Goal: Task Accomplishment & Management: Manage account settings

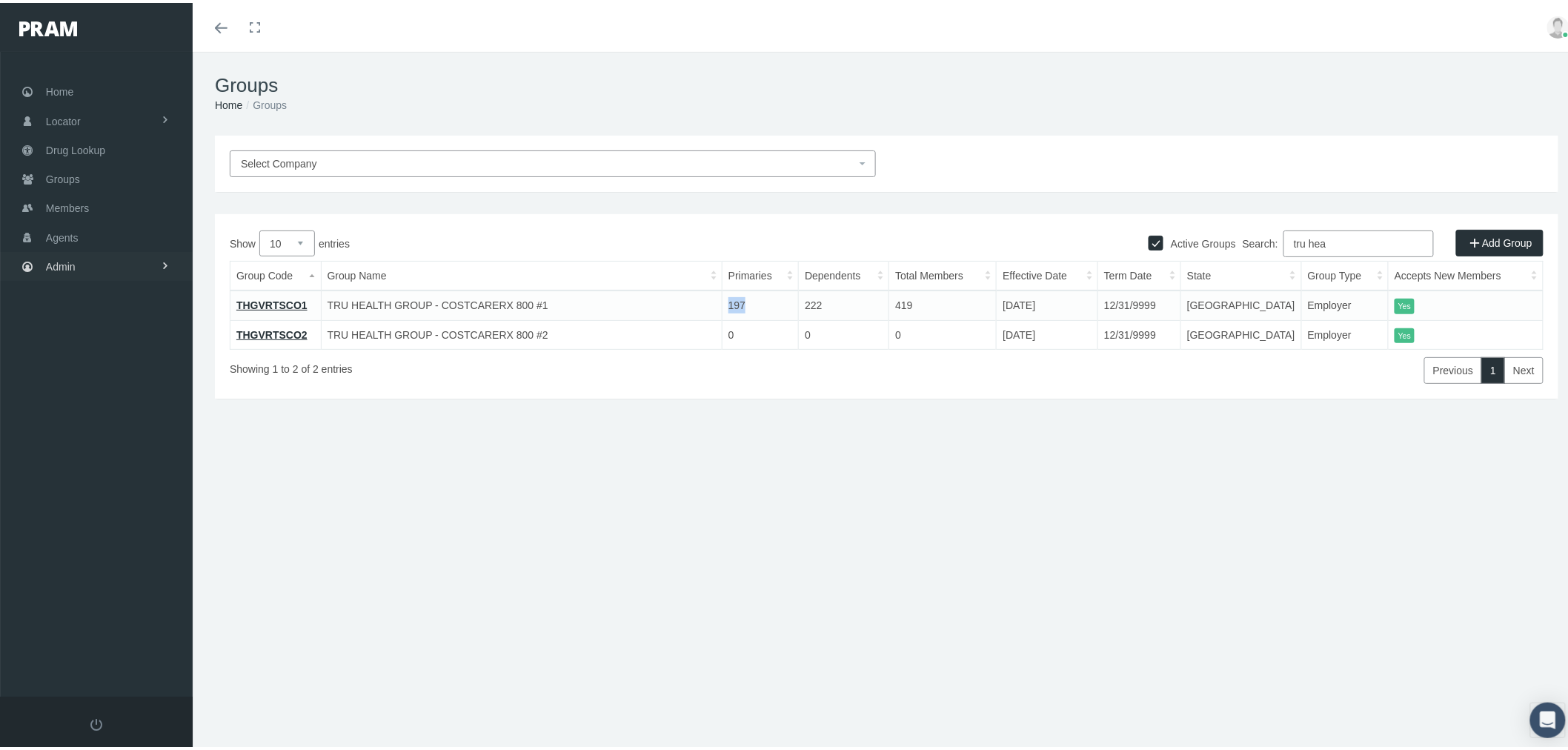
click at [84, 267] on link "Admin" at bounding box center [96, 264] width 193 height 29
click at [112, 450] on span "Companies" at bounding box center [87, 461] width 53 height 25
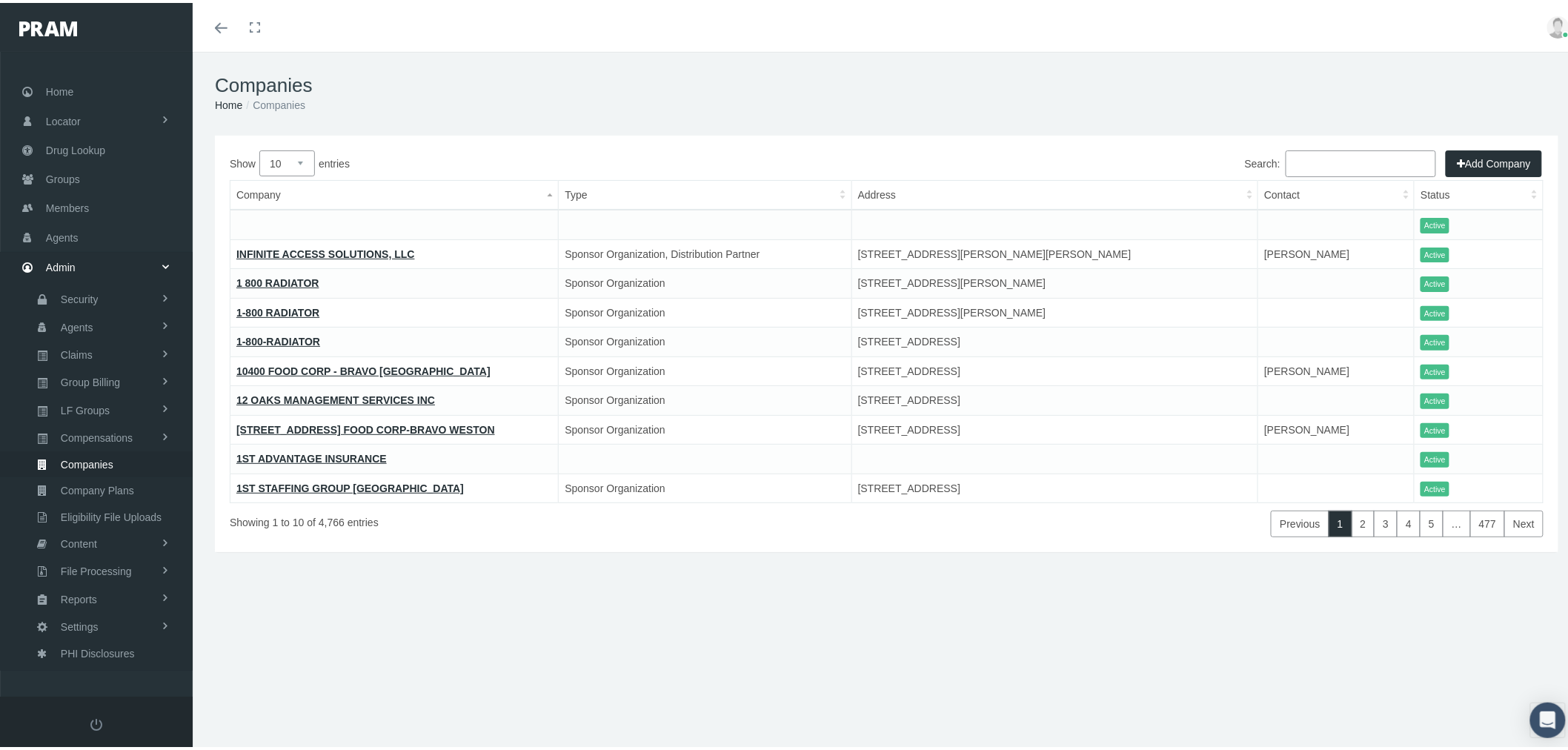
click at [246, 255] on link "INFINITE ACCESS SOLUTIONS, LLC" at bounding box center [325, 251] width 179 height 12
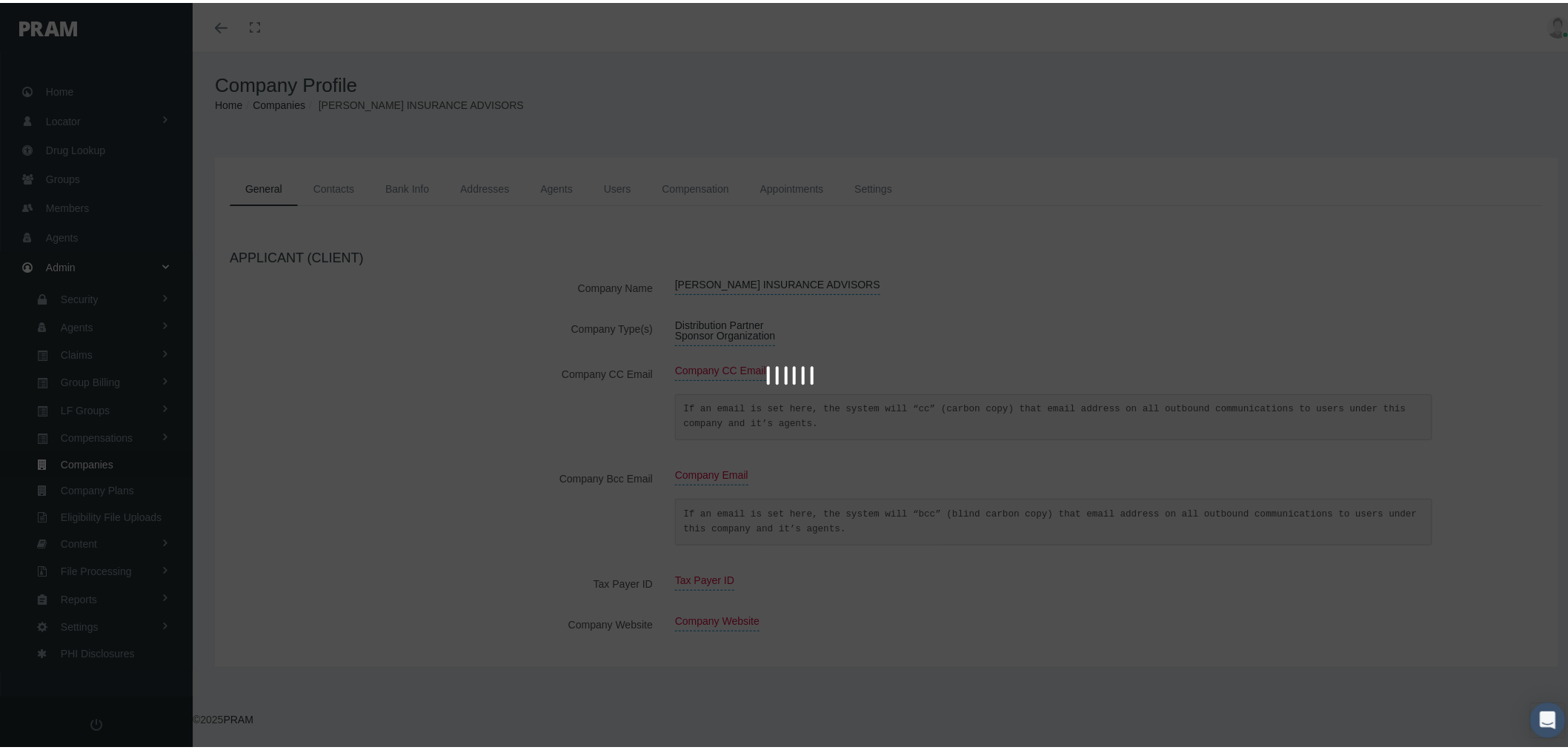
click at [559, 187] on div at bounding box center [790, 375] width 1582 height 750
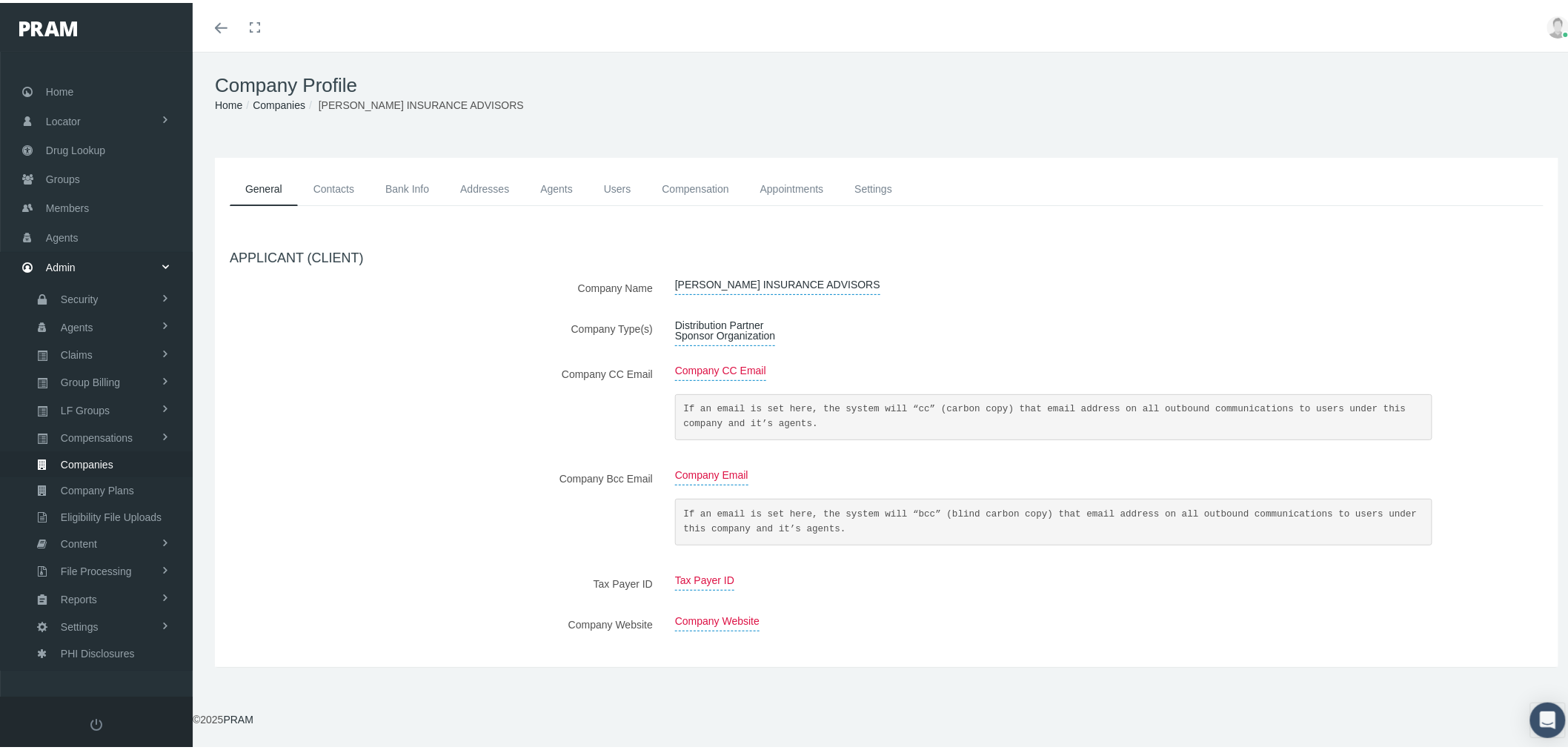
click at [559, 187] on link "Agents" at bounding box center [557, 186] width 64 height 34
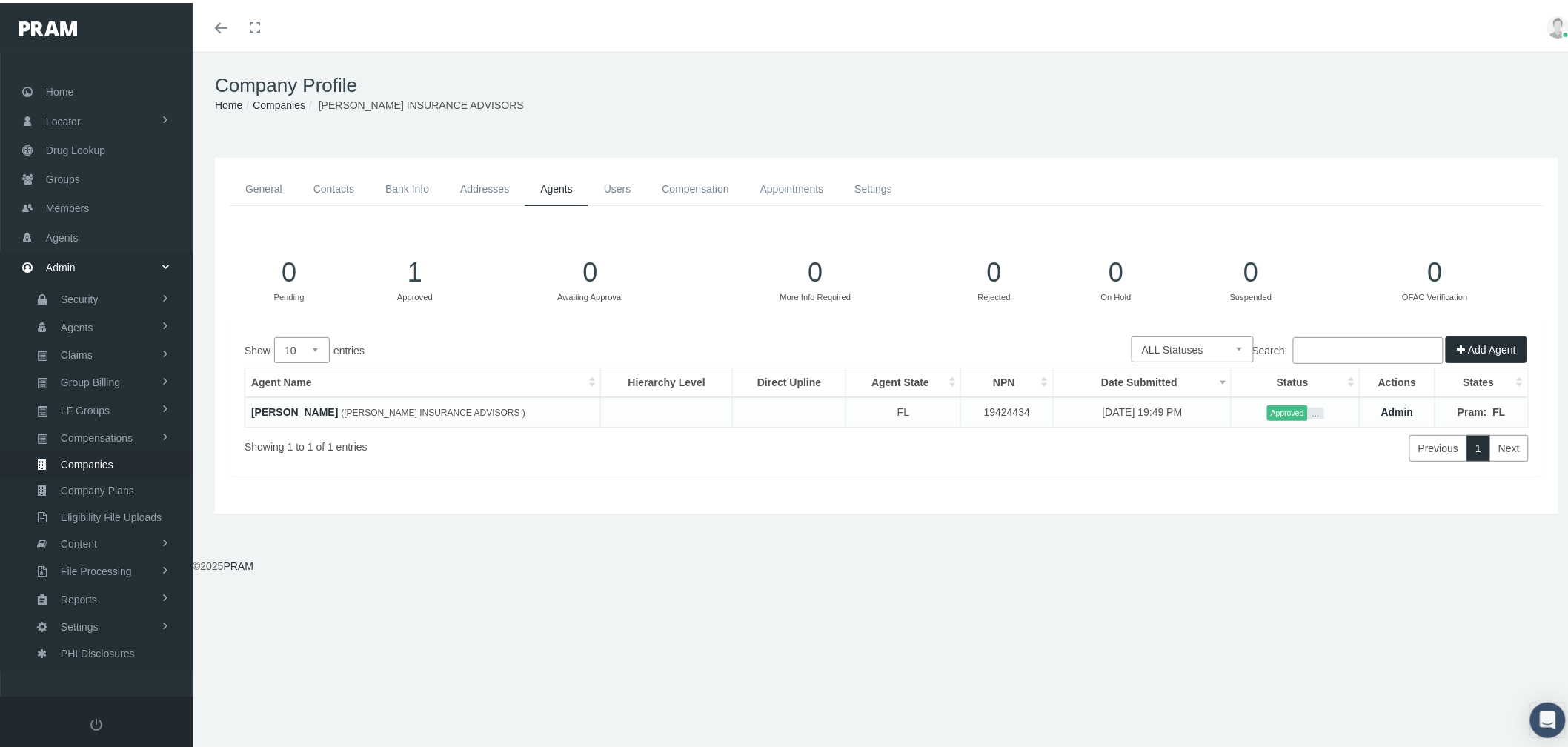
click at [616, 181] on link "Users" at bounding box center [618, 186] width 59 height 34
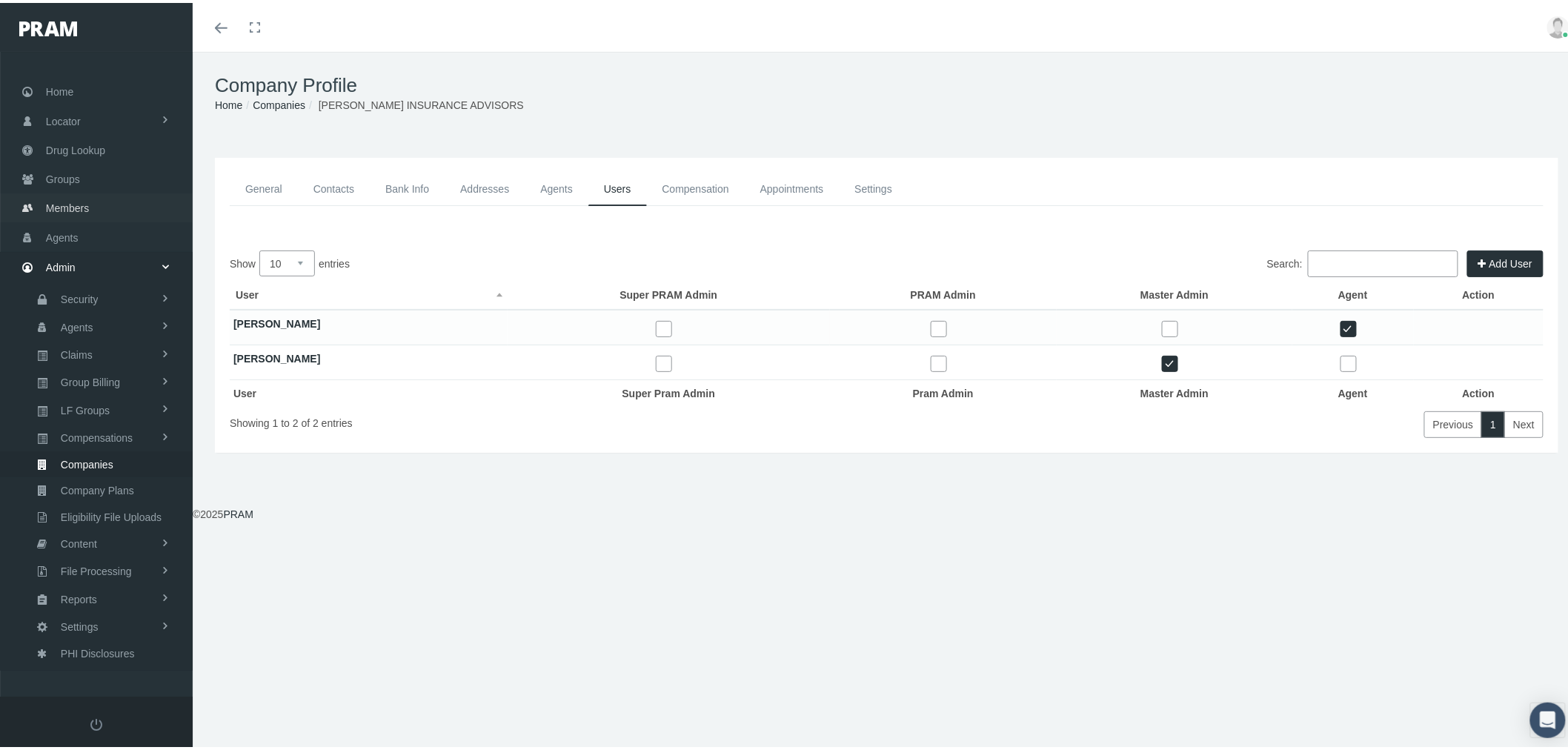
click at [88, 198] on span "Members" at bounding box center [68, 205] width 43 height 28
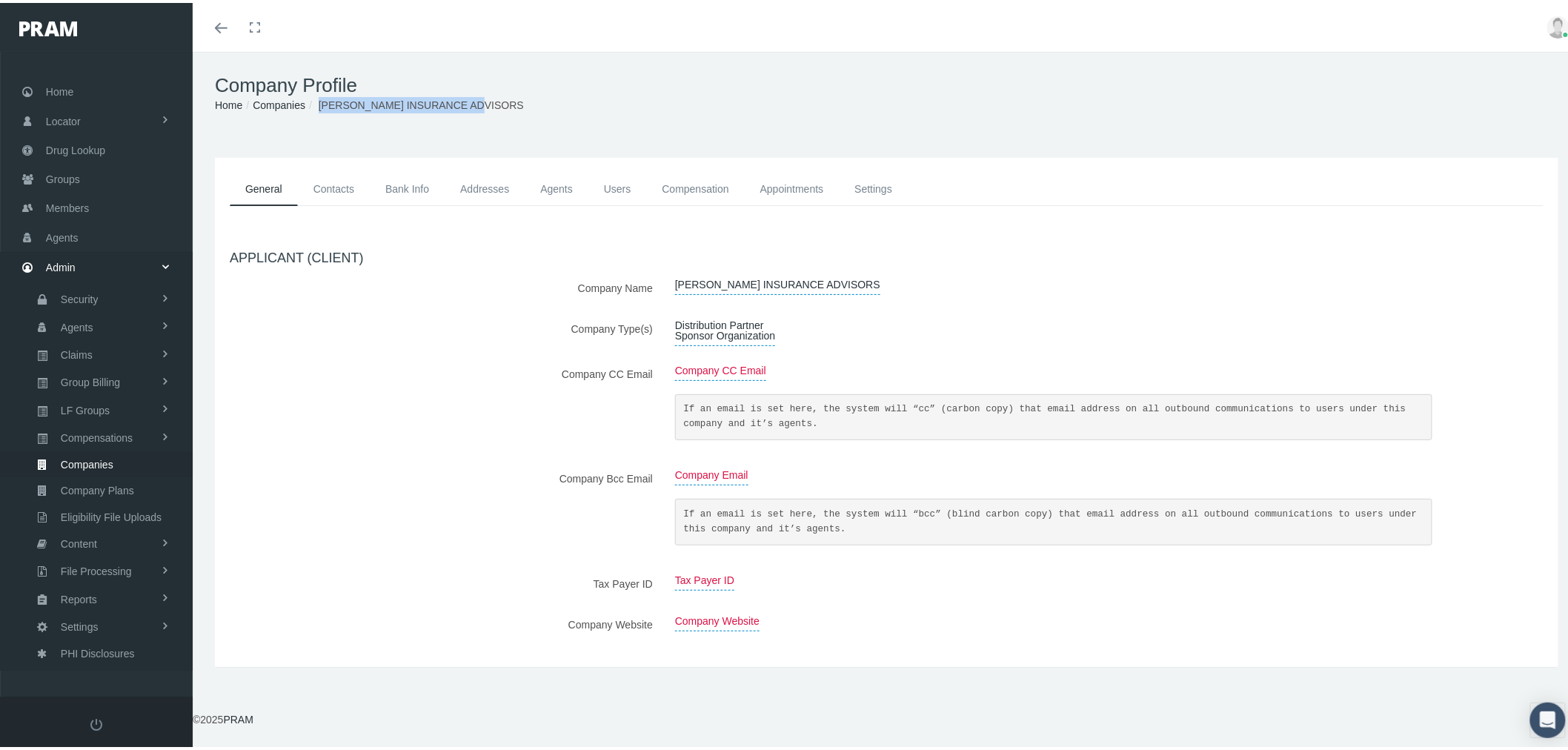
drag, startPoint x: 321, startPoint y: 99, endPoint x: 483, endPoint y: 106, distance: 162.2
click at [483, 106] on ol "Home Companies GOODWIN INSURANCE ADVISORS" at bounding box center [887, 102] width 1344 height 16
copy span "GOODWIN INSURANCE ADVISORS"
click at [68, 225] on span "Agents" at bounding box center [63, 235] width 33 height 28
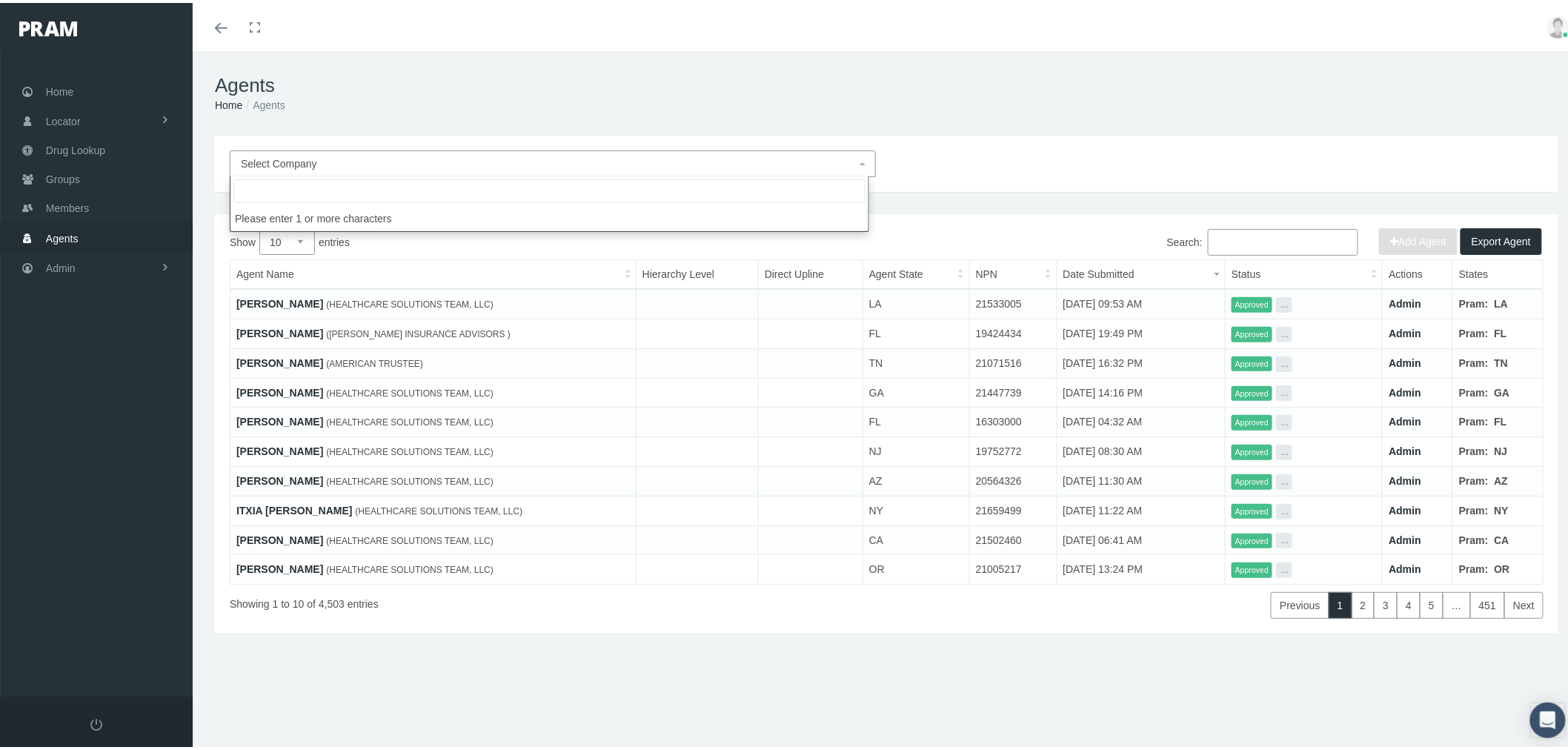
click at [692, 158] on span "Select Company" at bounding box center [549, 160] width 616 height 16
type input "GOODWIN INSURANCE ADVISORS"
select select "9381"
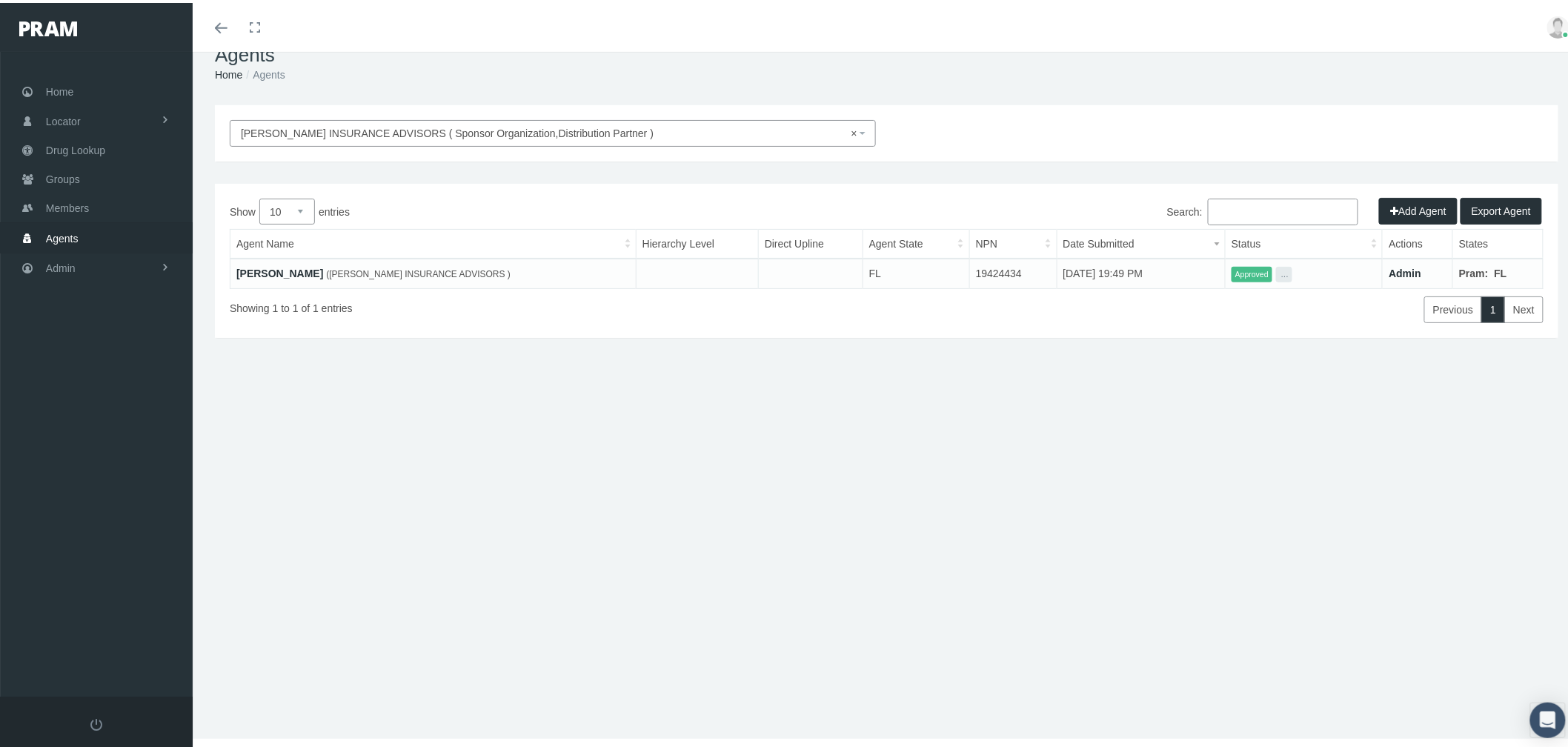
scroll to position [33, 0]
click at [74, 180] on span "Groups" at bounding box center [63, 176] width 34 height 28
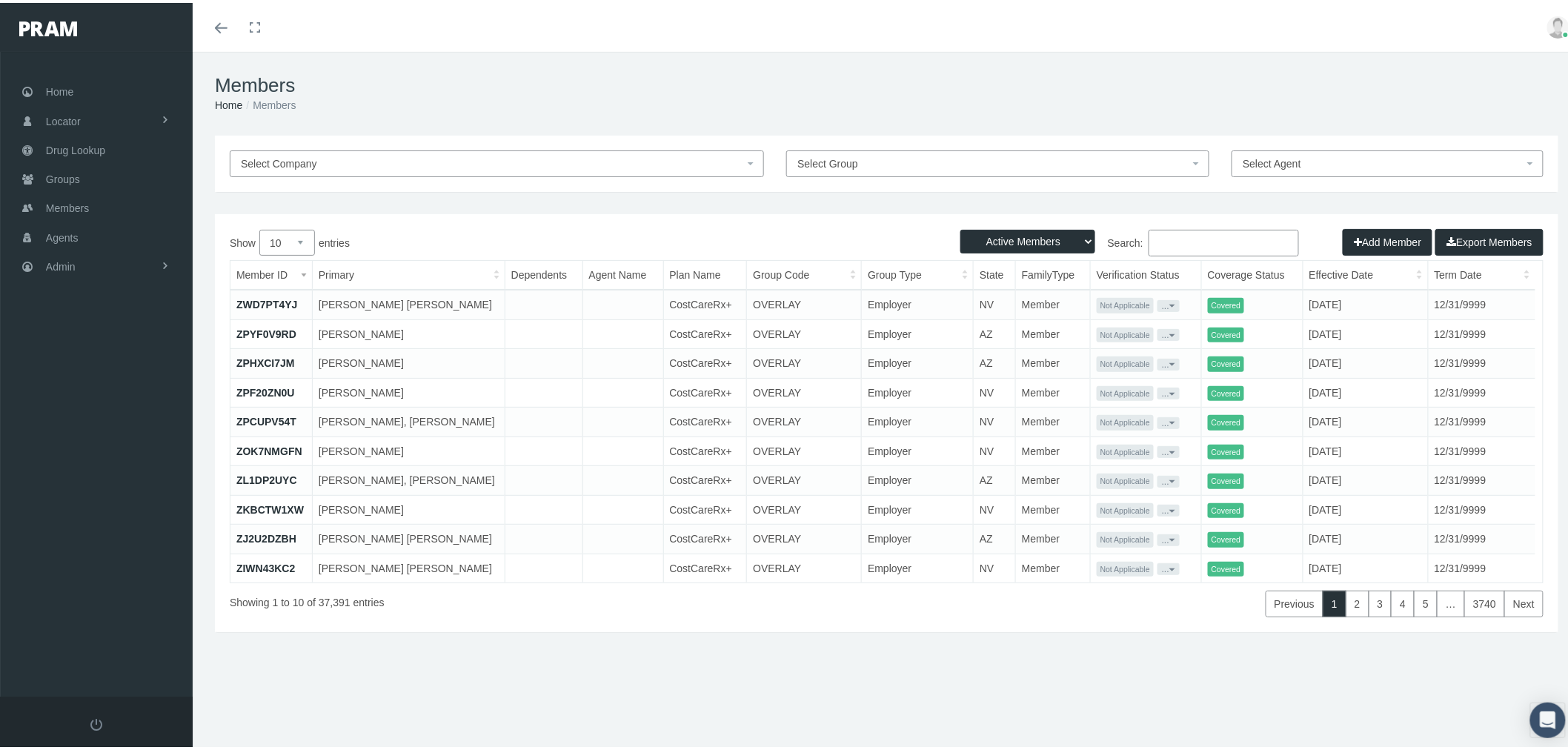
click at [1219, 242] on input "Search:" at bounding box center [1224, 240] width 151 height 27
paste input "Dickinson"
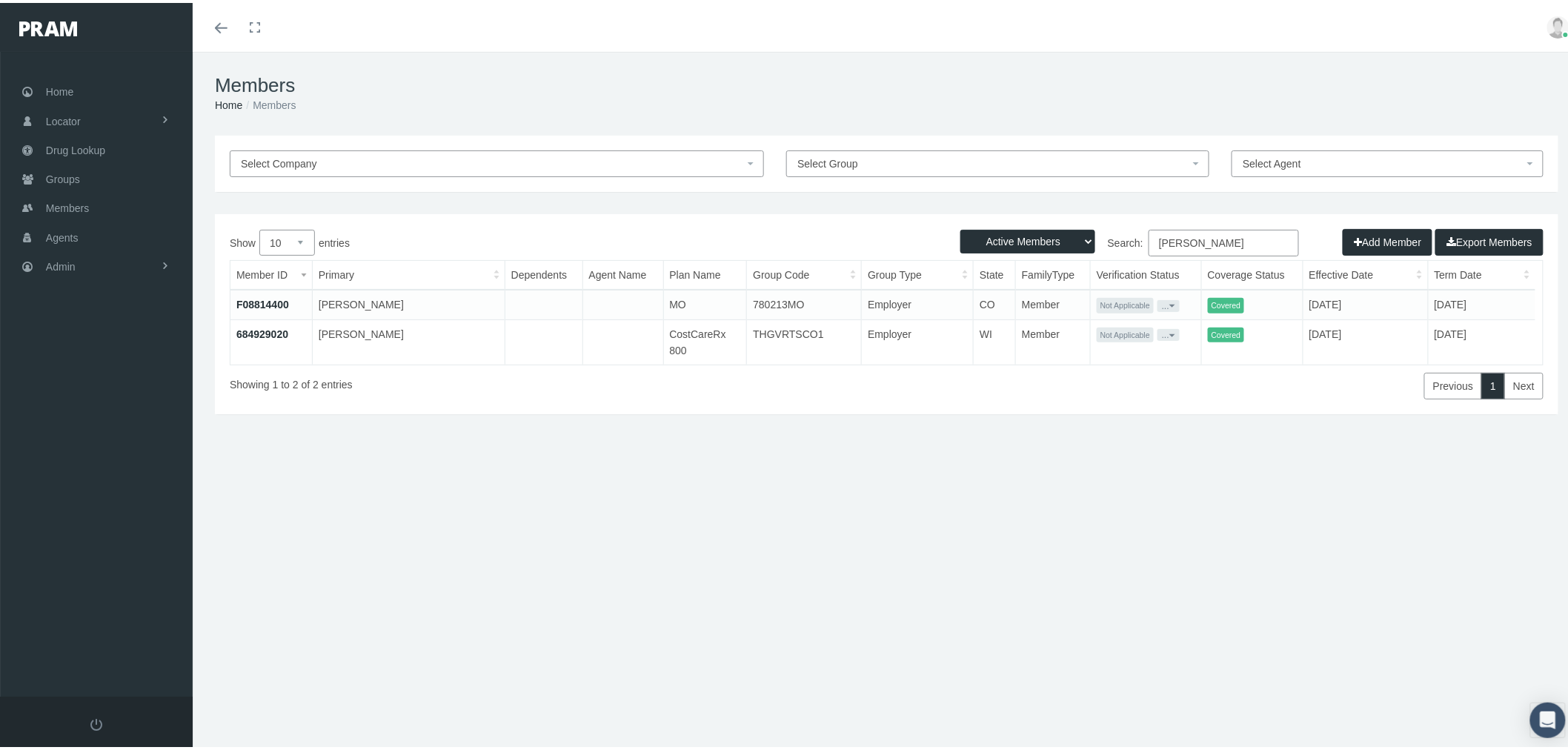
type input "Dickinson"
click at [277, 331] on link "684929020" at bounding box center [262, 331] width 52 height 12
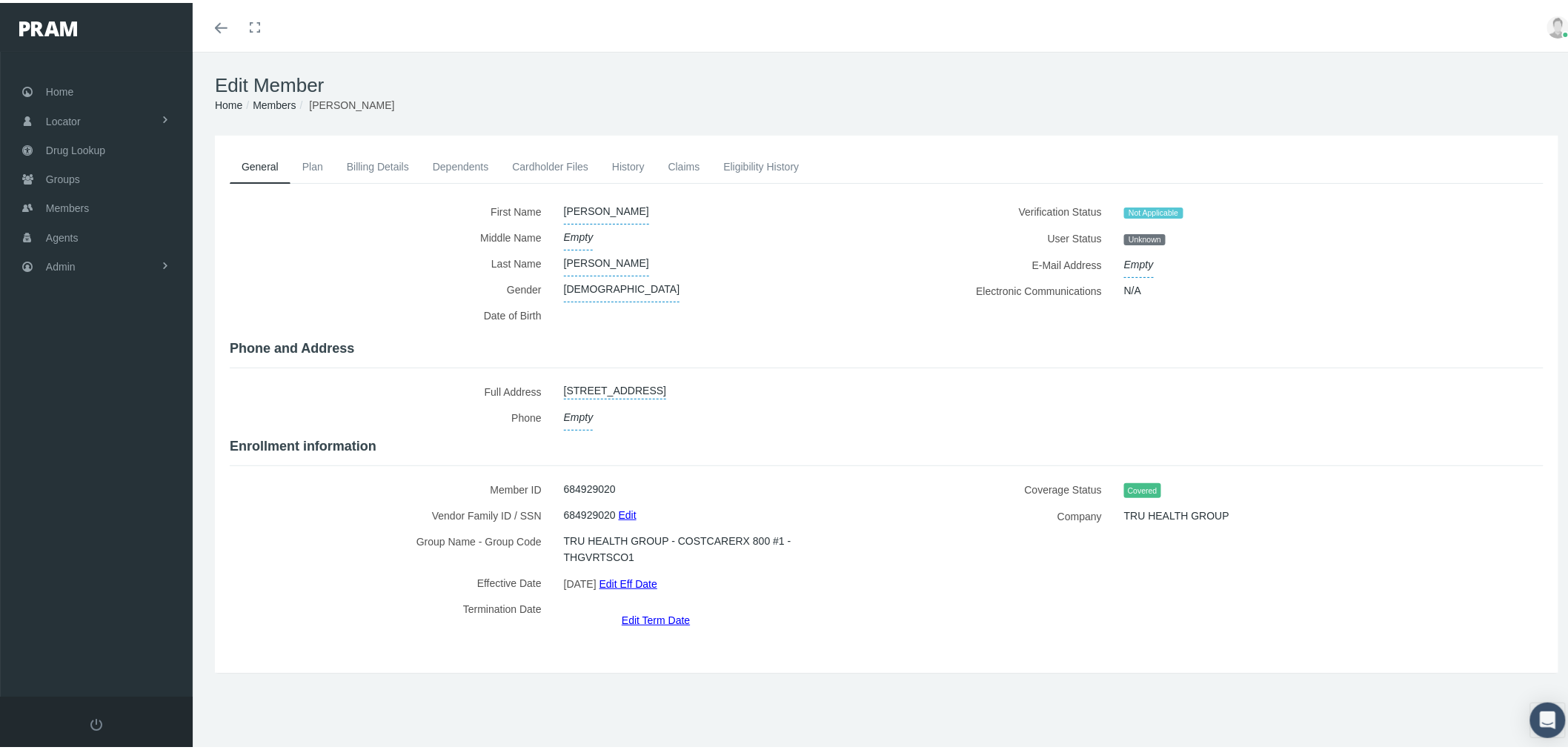
click at [556, 164] on link "Cardholder Files" at bounding box center [551, 164] width 100 height 33
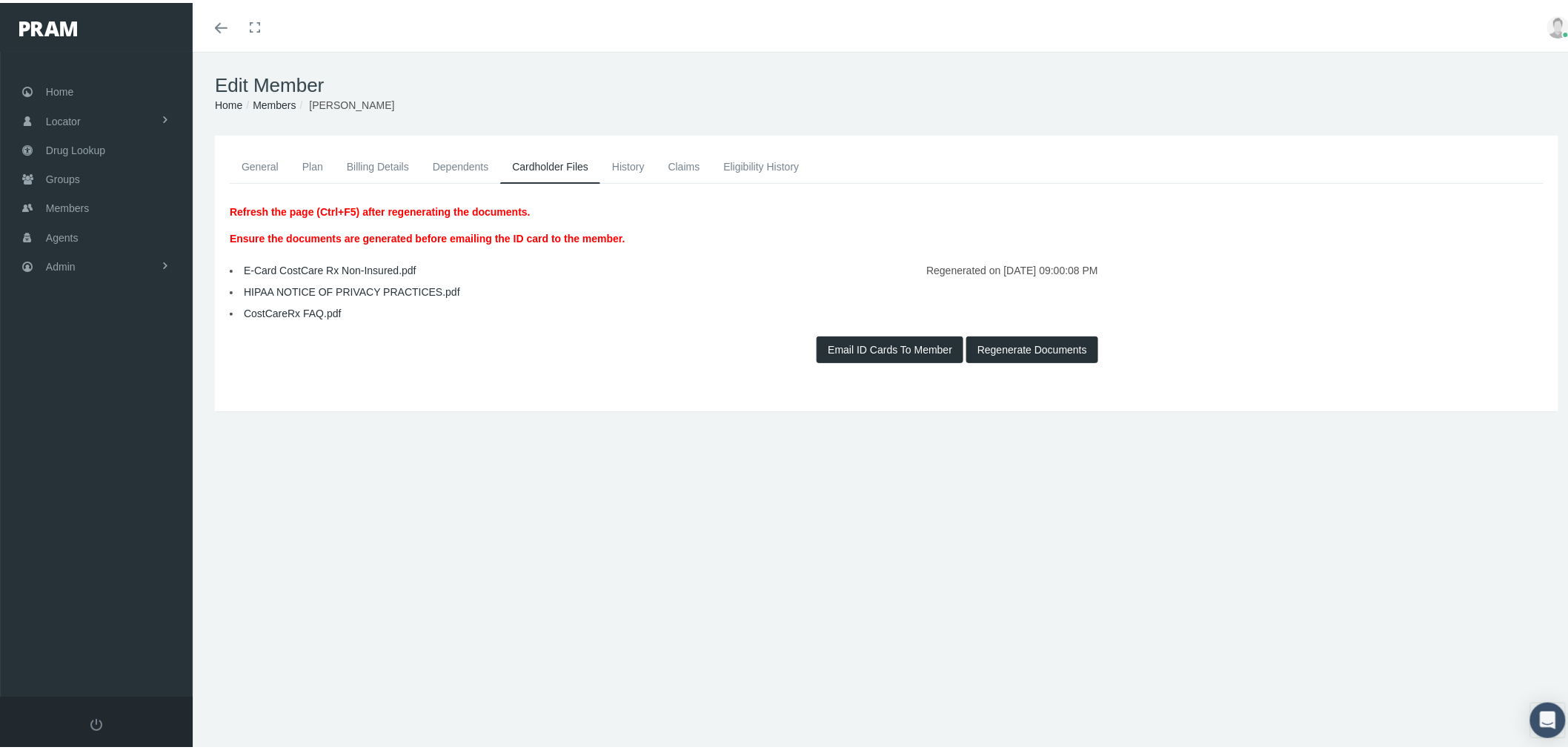
click at [335, 268] on link "E-Card CostCare Rx Non-Insured.pdf" at bounding box center [330, 267] width 173 height 12
click at [625, 165] on link "History" at bounding box center [628, 164] width 56 height 33
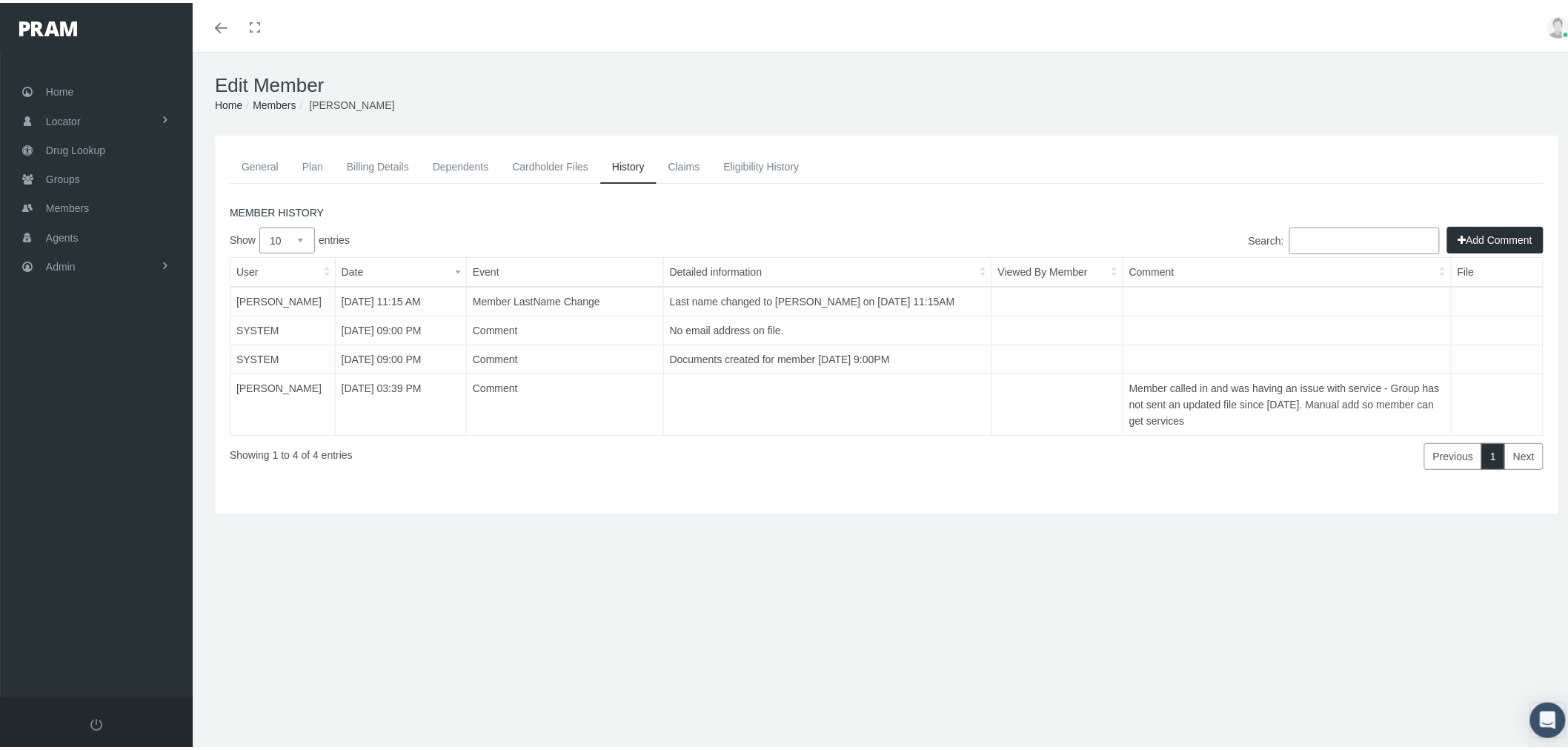
click at [742, 168] on link "Eligibility History" at bounding box center [760, 164] width 99 height 33
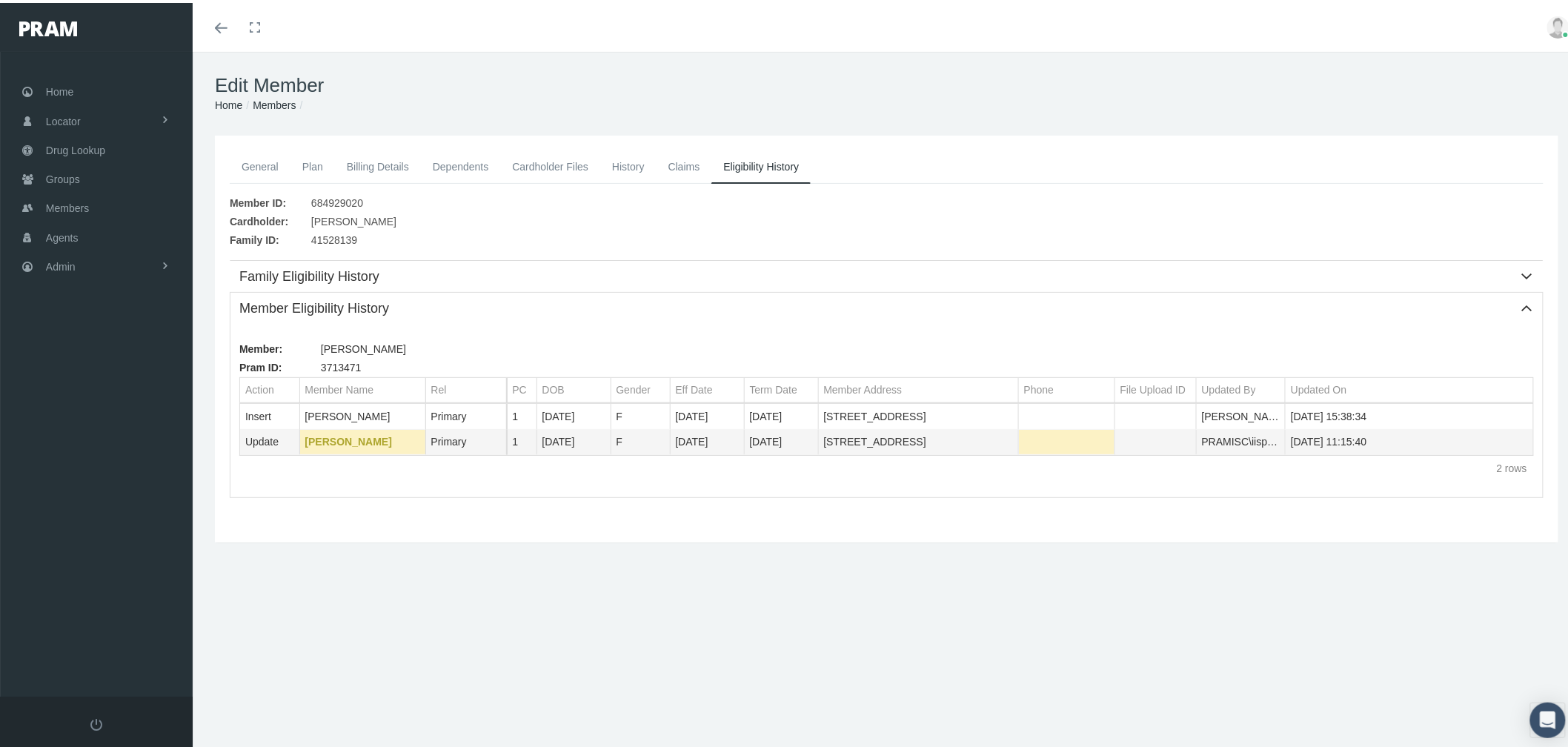
click at [567, 166] on link "Cardholder Files" at bounding box center [551, 164] width 100 height 33
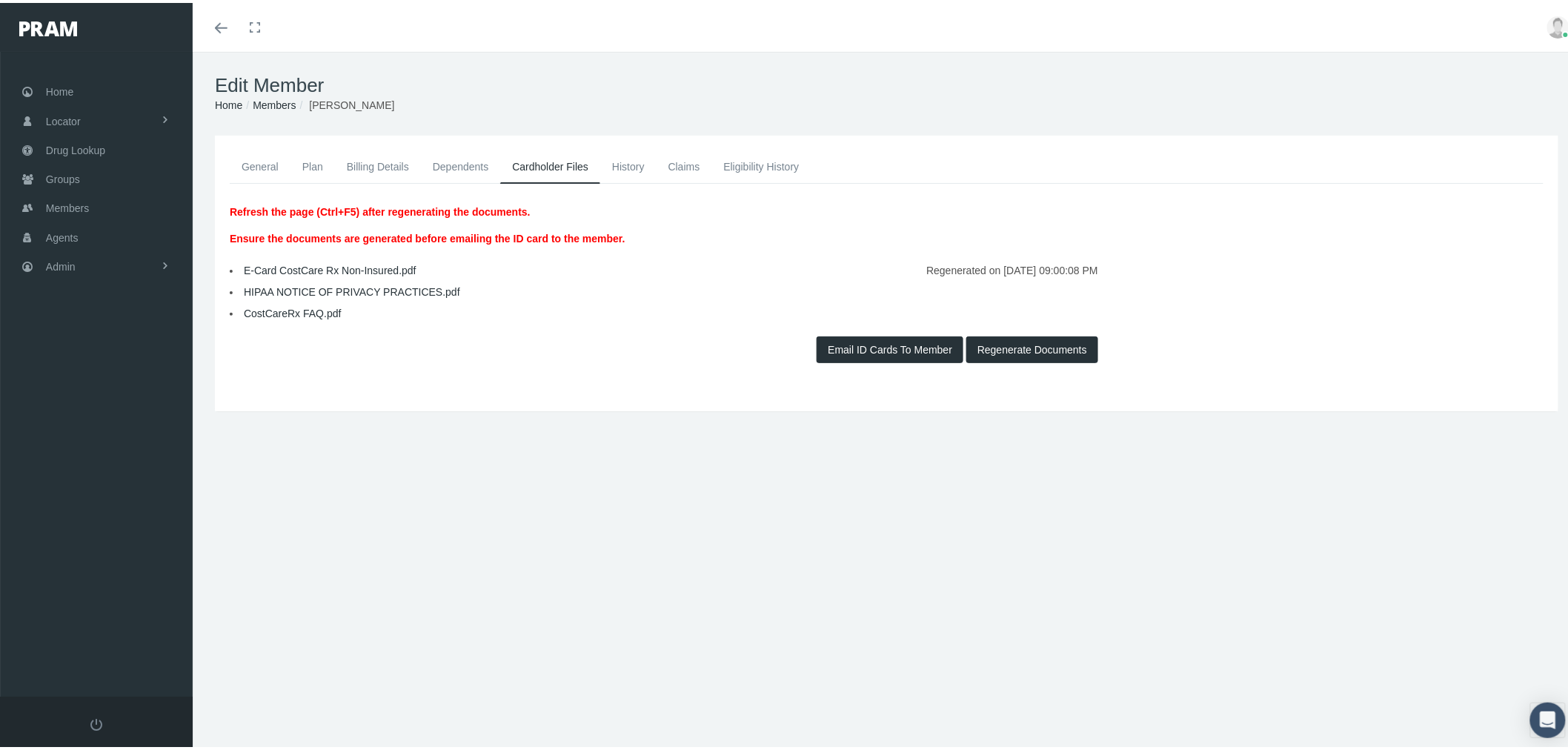
click at [624, 164] on link "History" at bounding box center [628, 164] width 56 height 33
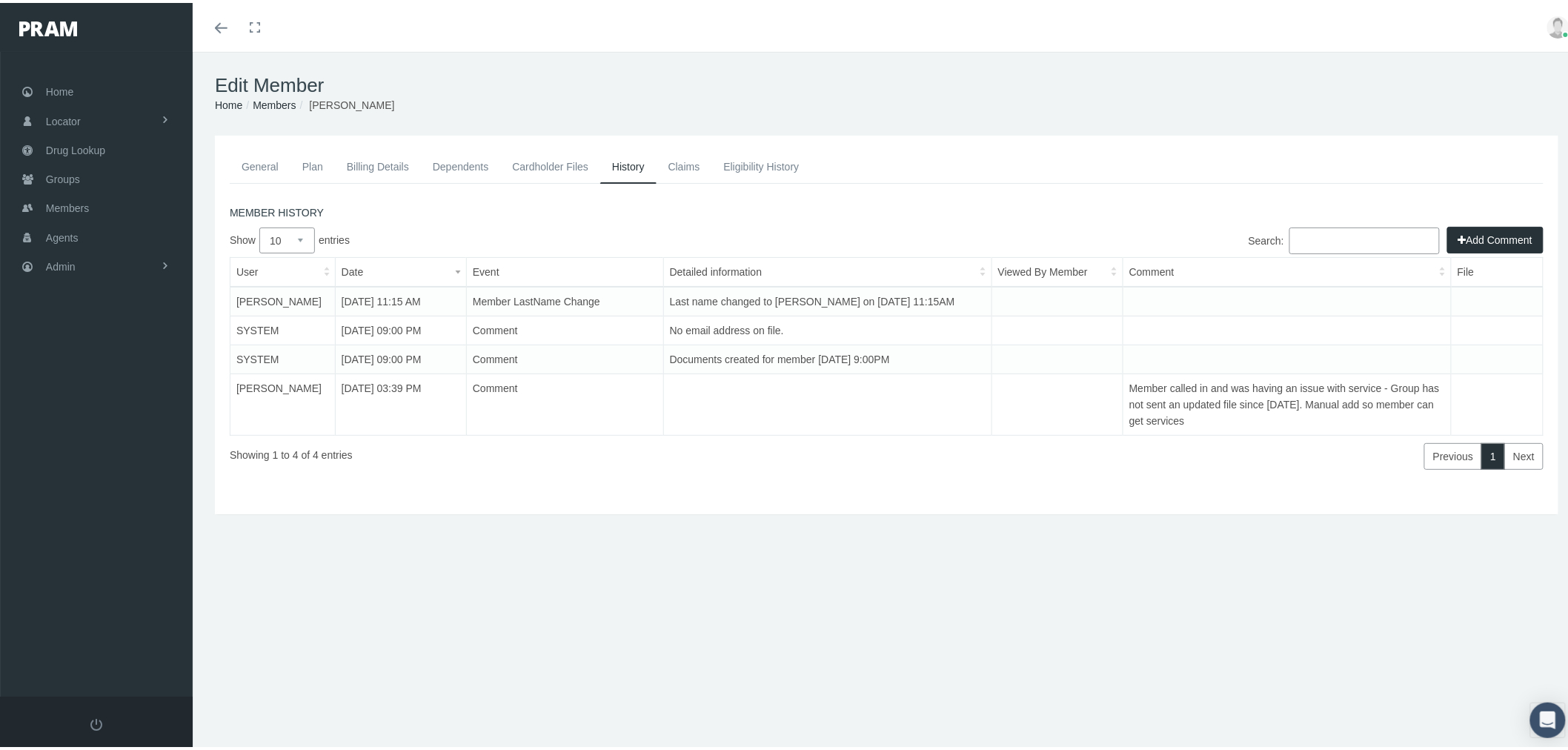
click at [260, 158] on link "General" at bounding box center [260, 164] width 61 height 33
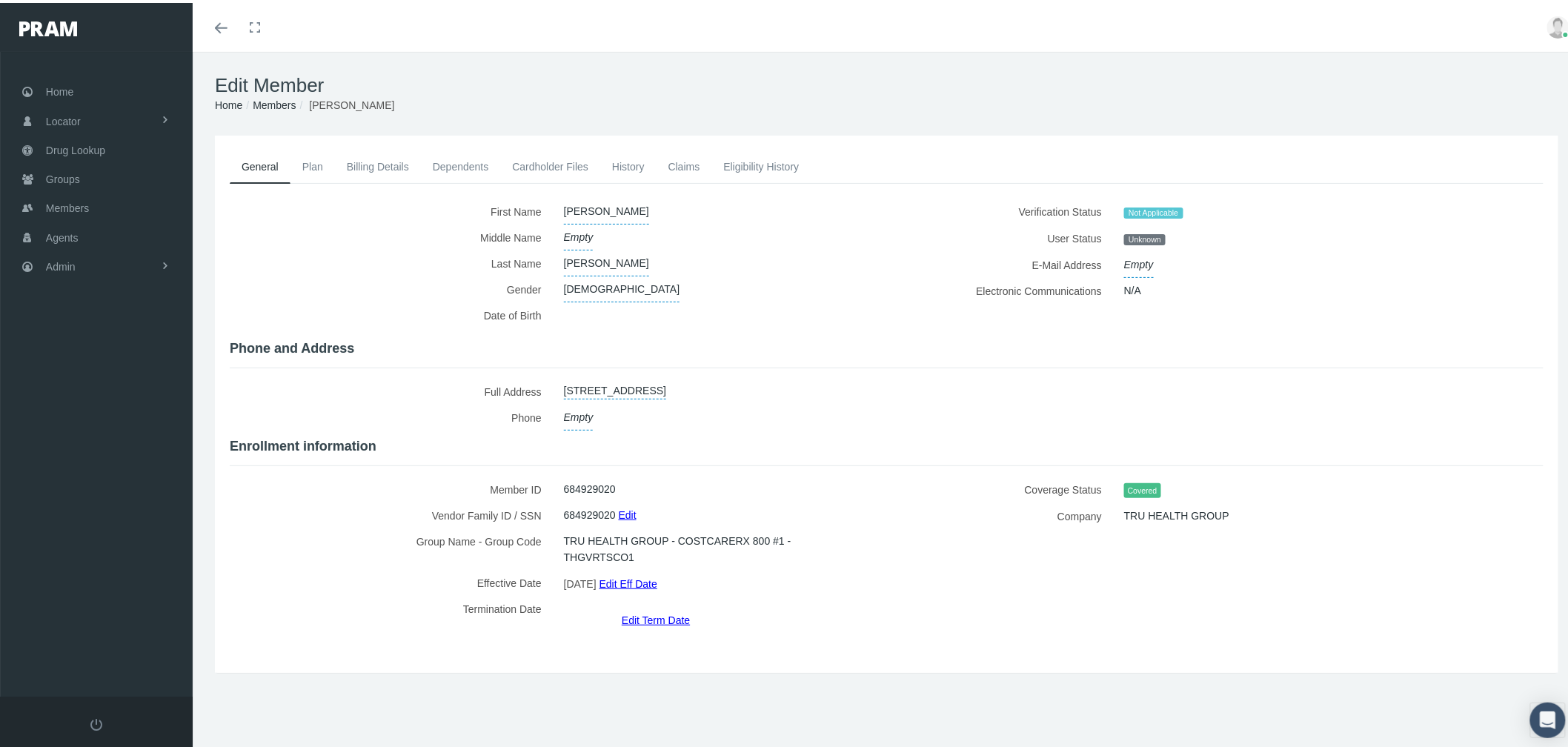
click at [582, 410] on span "Empty" at bounding box center [579, 414] width 30 height 26
type input "715-657-0651"
click at [718, 408] on icon "submit" at bounding box center [722, 414] width 9 height 14
click at [756, 159] on link "Eligibility History" at bounding box center [760, 164] width 99 height 33
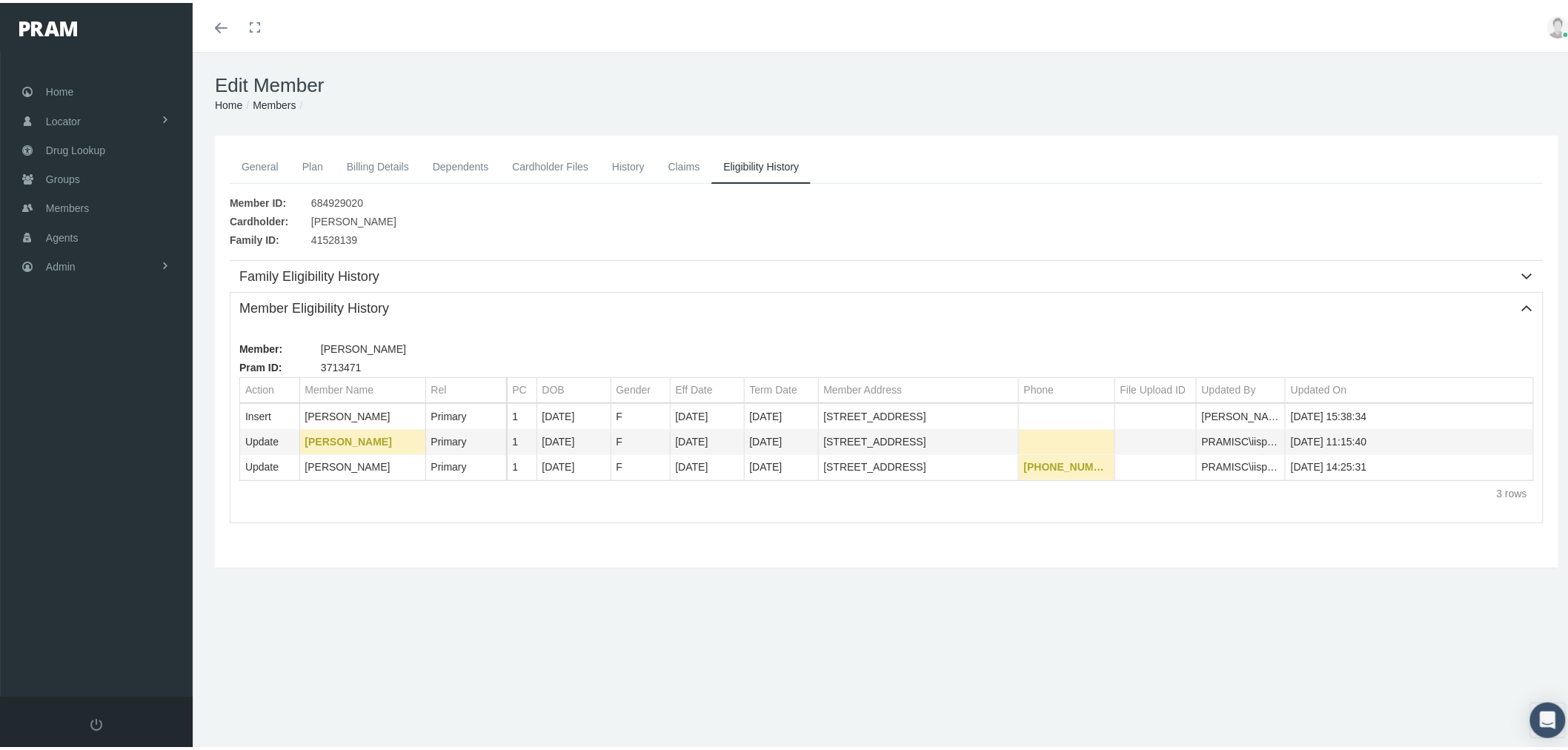
click at [260, 168] on link "General" at bounding box center [260, 164] width 61 height 33
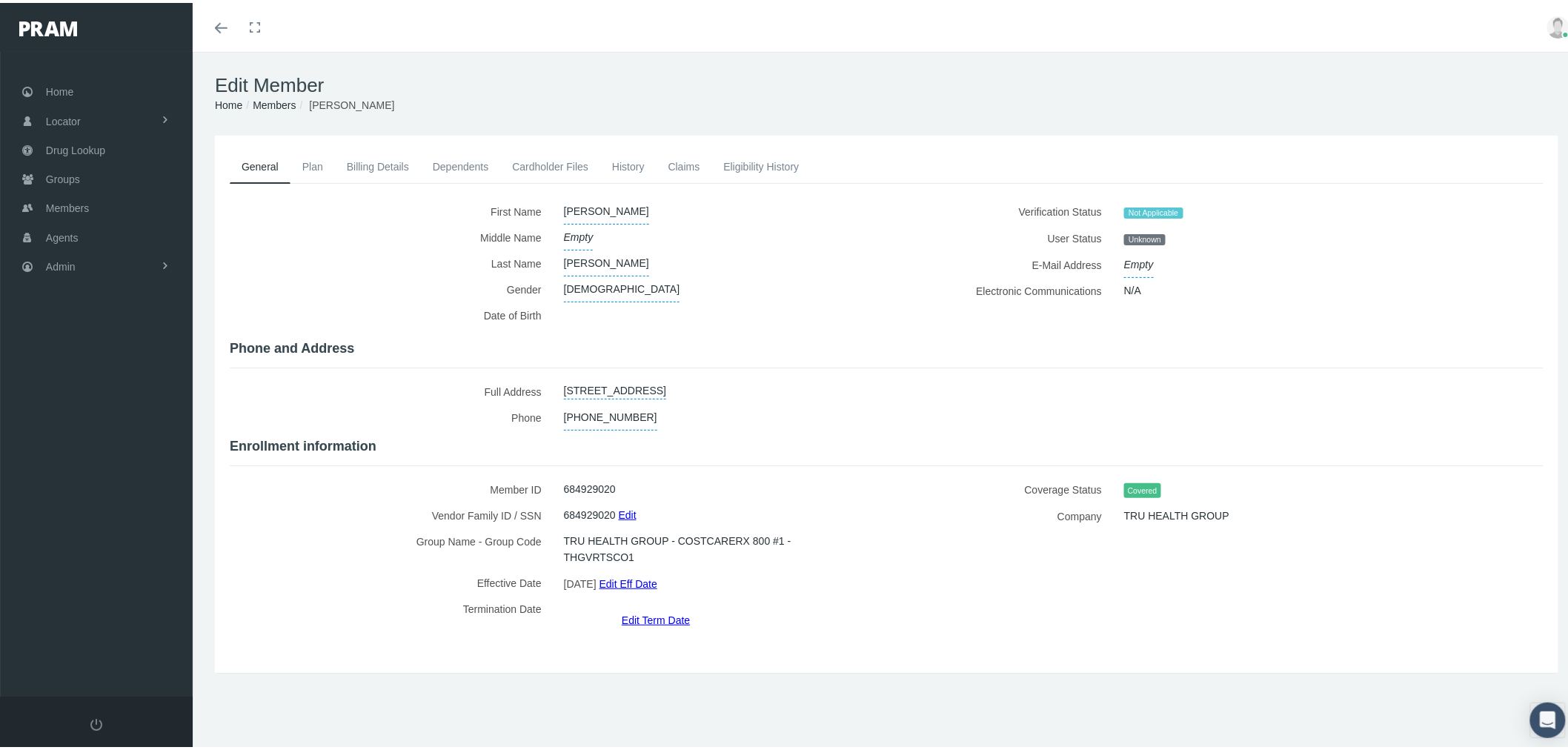
click at [823, 533] on span "TRU HEALTH GROUP - COSTCARERX 800 #1 - THGVRTSCO1" at bounding box center [715, 546] width 301 height 42
copy span "THGVRTSCO1"
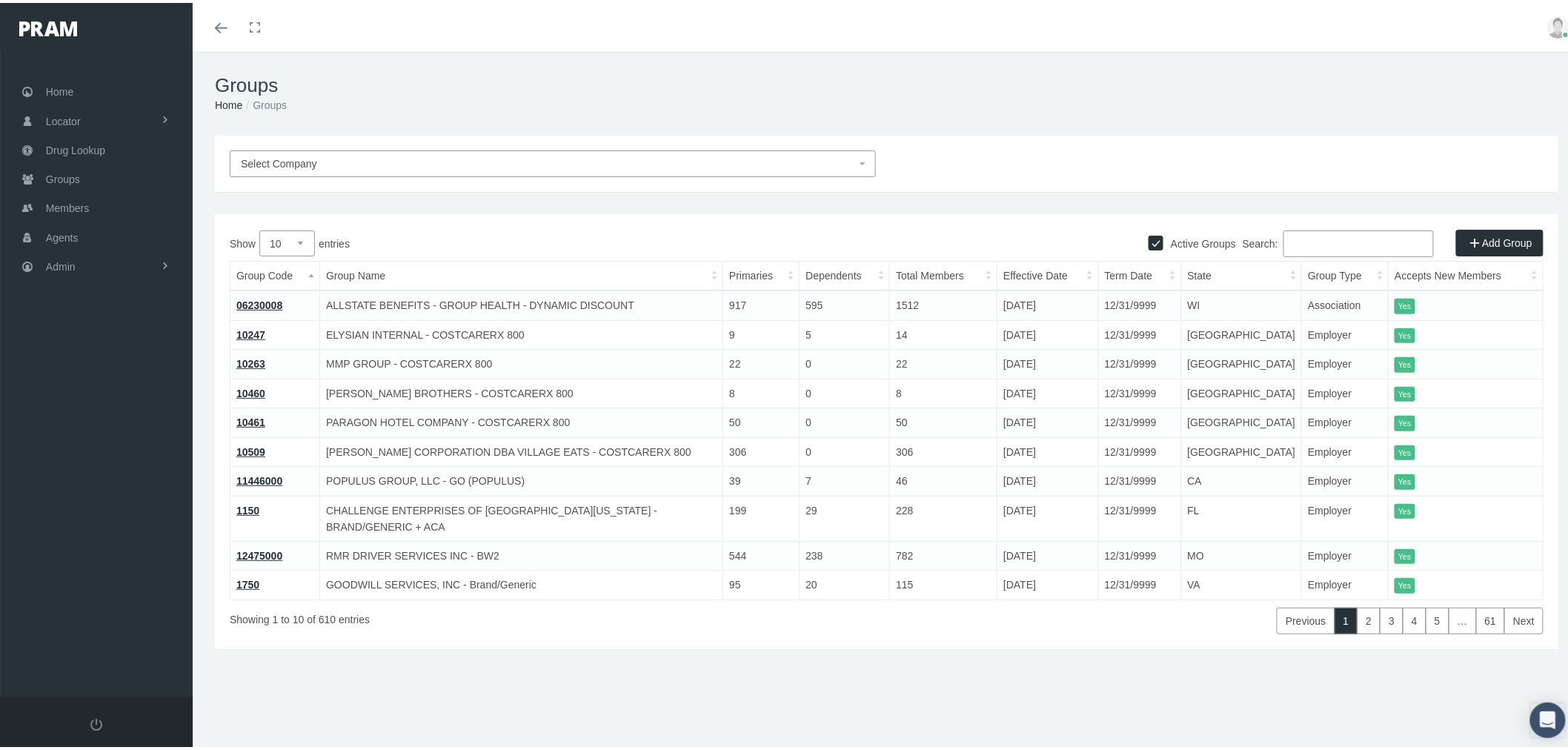
click at [1324, 229] on input "Search:" at bounding box center [1359, 241] width 151 height 27
paste input "THGVRTSCO1"
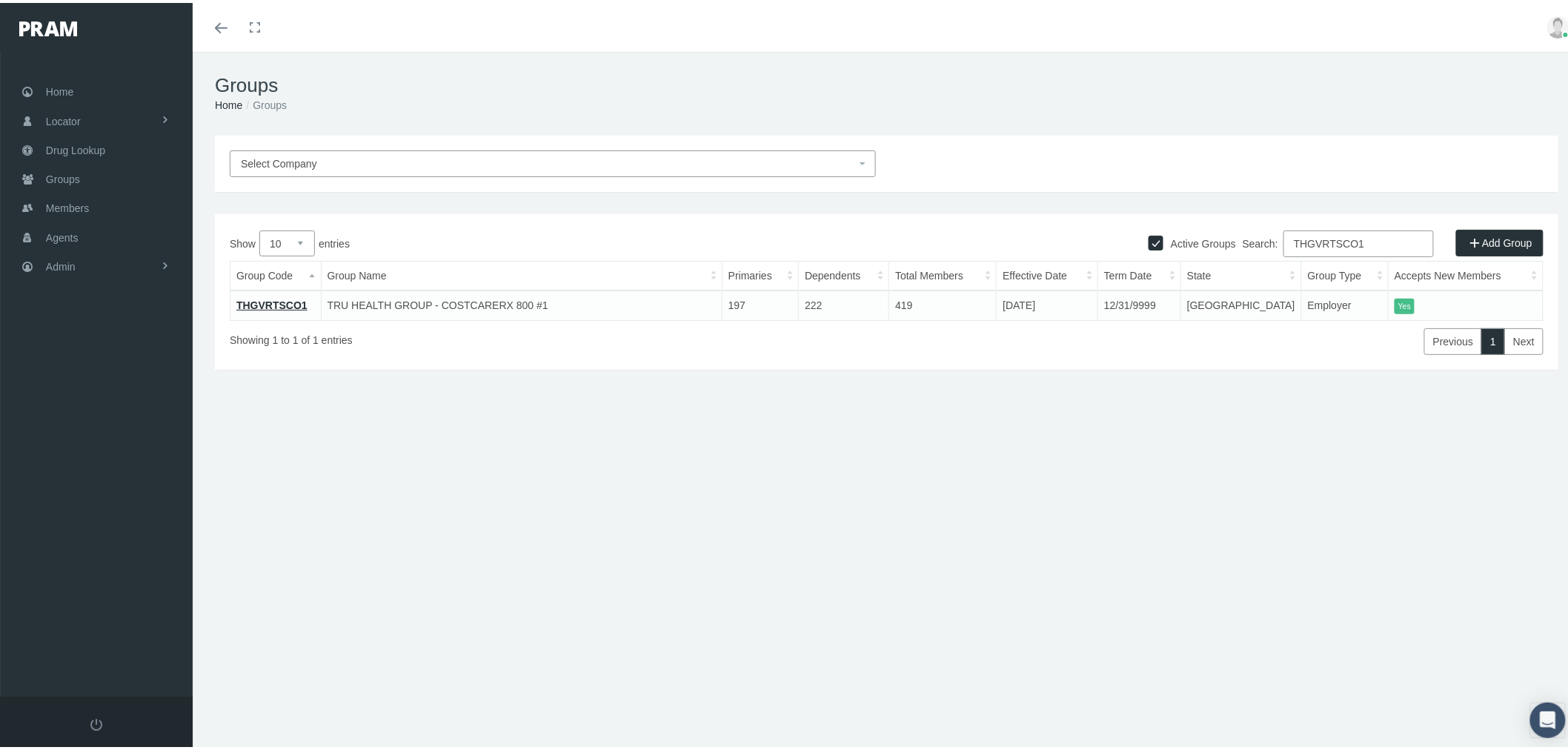
type input "THGVRTSCO1"
click at [283, 301] on link "THGVRTSCO1" at bounding box center [272, 302] width 71 height 12
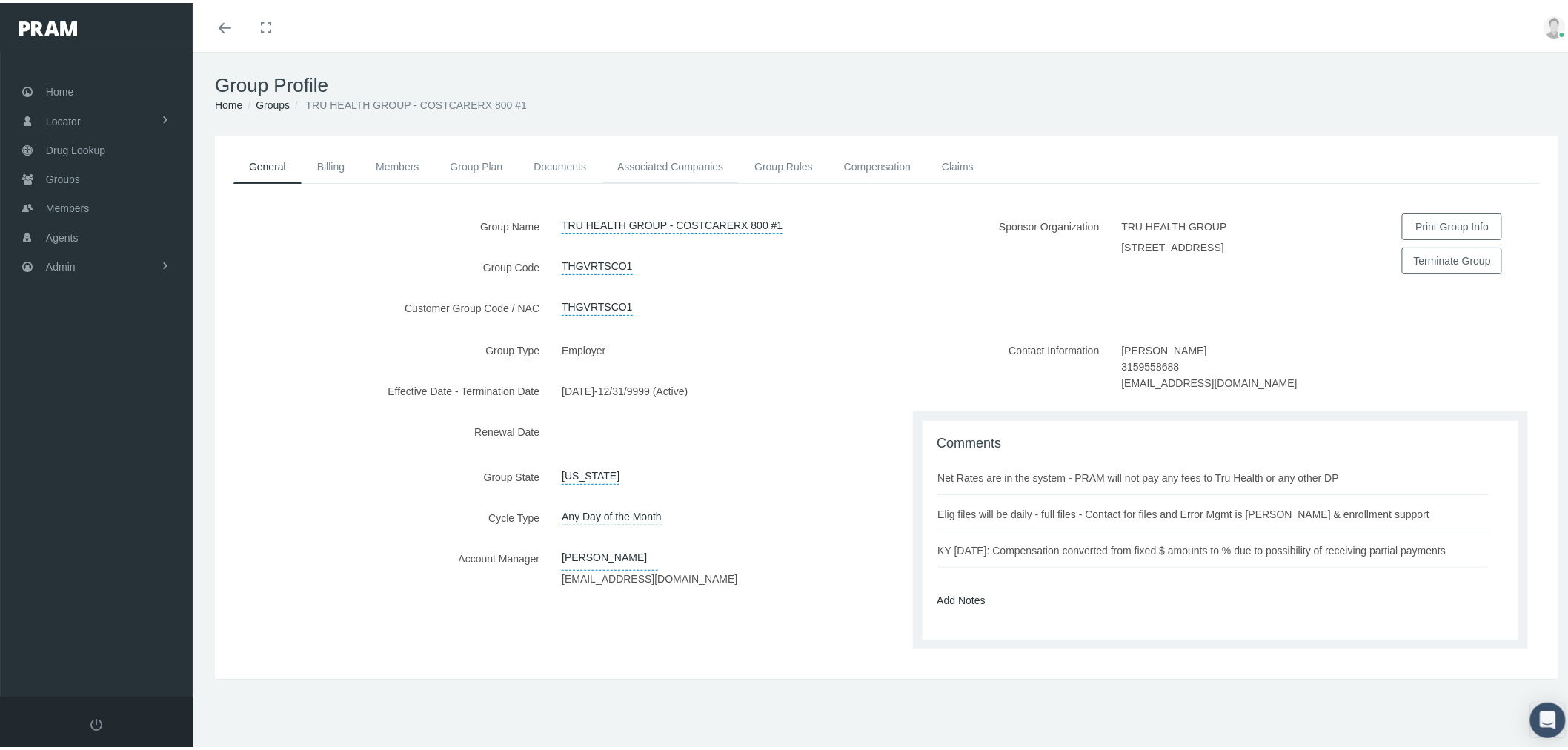
click at [696, 161] on link "Associated Companies" at bounding box center [671, 164] width 137 height 33
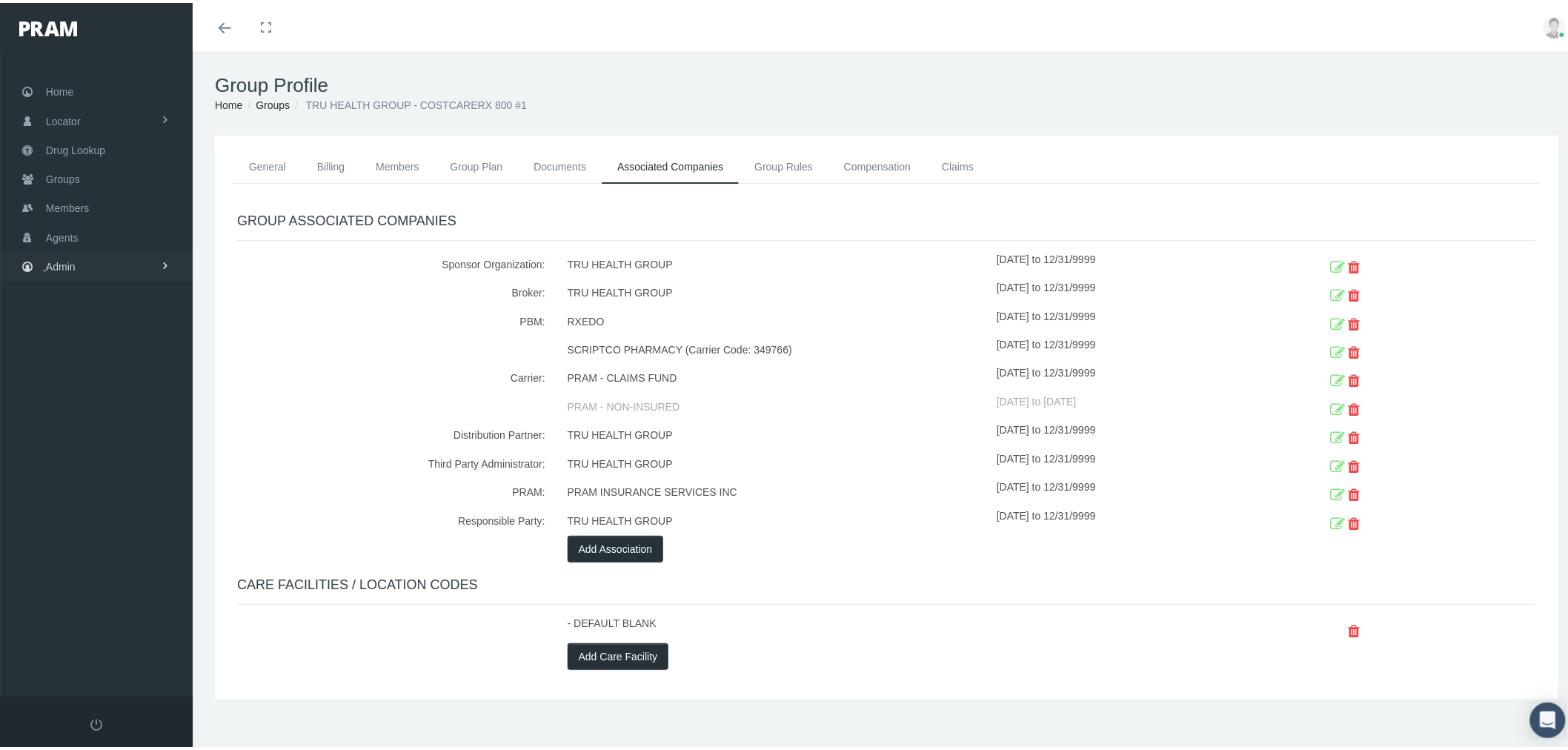
click at [139, 264] on link "Admin" at bounding box center [96, 264] width 193 height 29
click at [139, 505] on span "Eligibility File Uploads" at bounding box center [111, 514] width 100 height 25
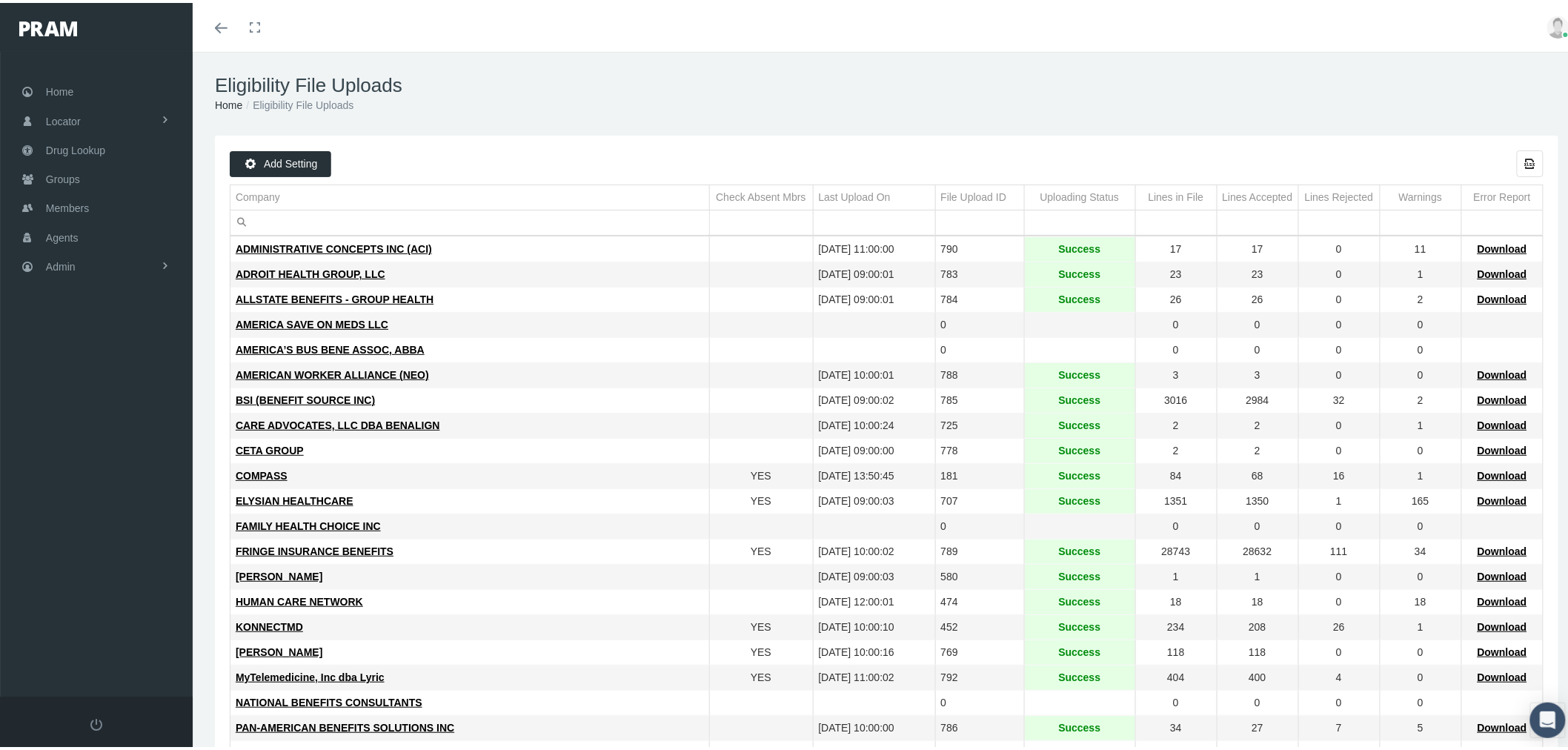
click at [317, 219] on input "Filter cell" at bounding box center [470, 219] width 479 height 24
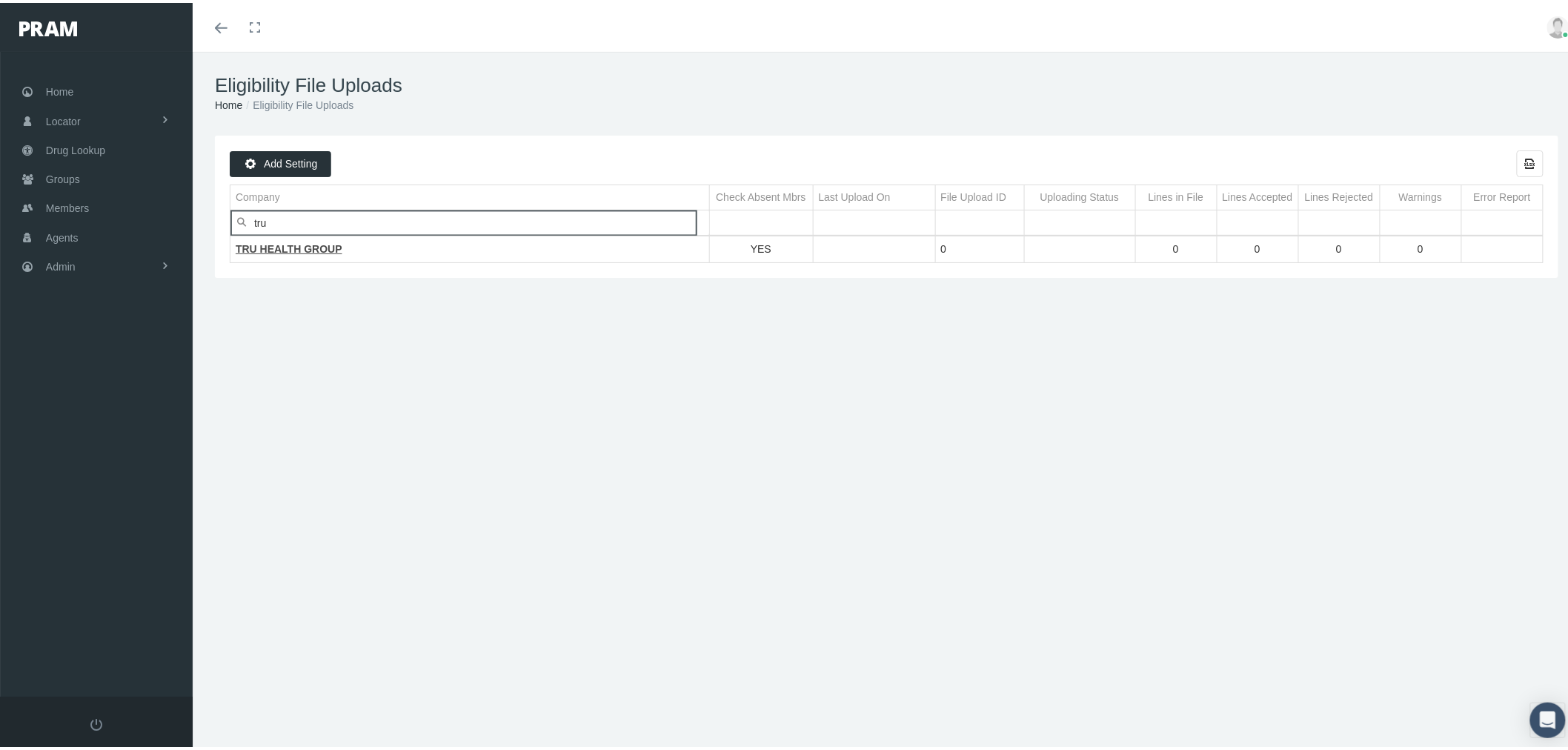
type input "tru"
click at [316, 250] on span "TRU HEALTH GROUP" at bounding box center [289, 246] width 107 height 12
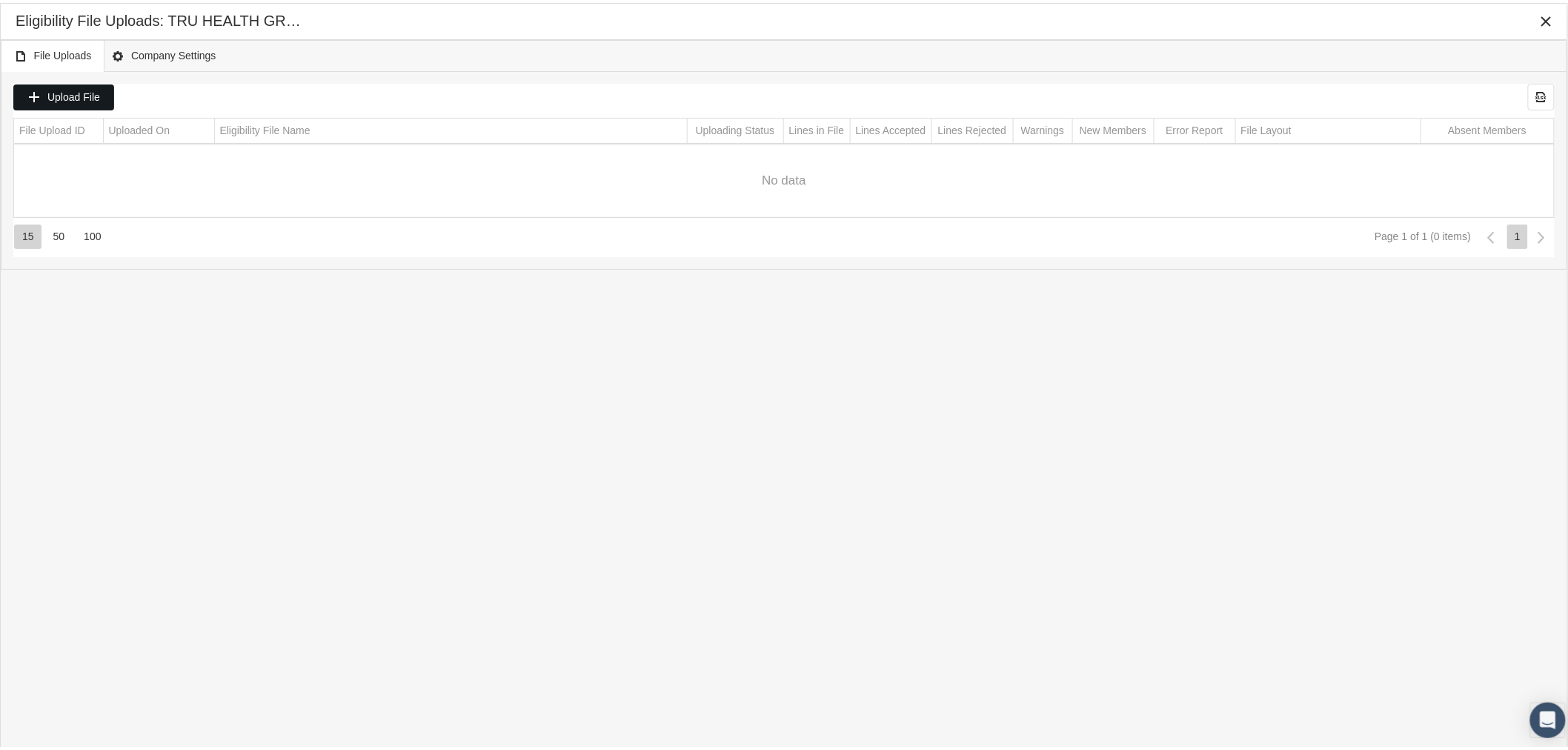
click at [91, 97] on span "Upload File" at bounding box center [73, 94] width 53 height 12
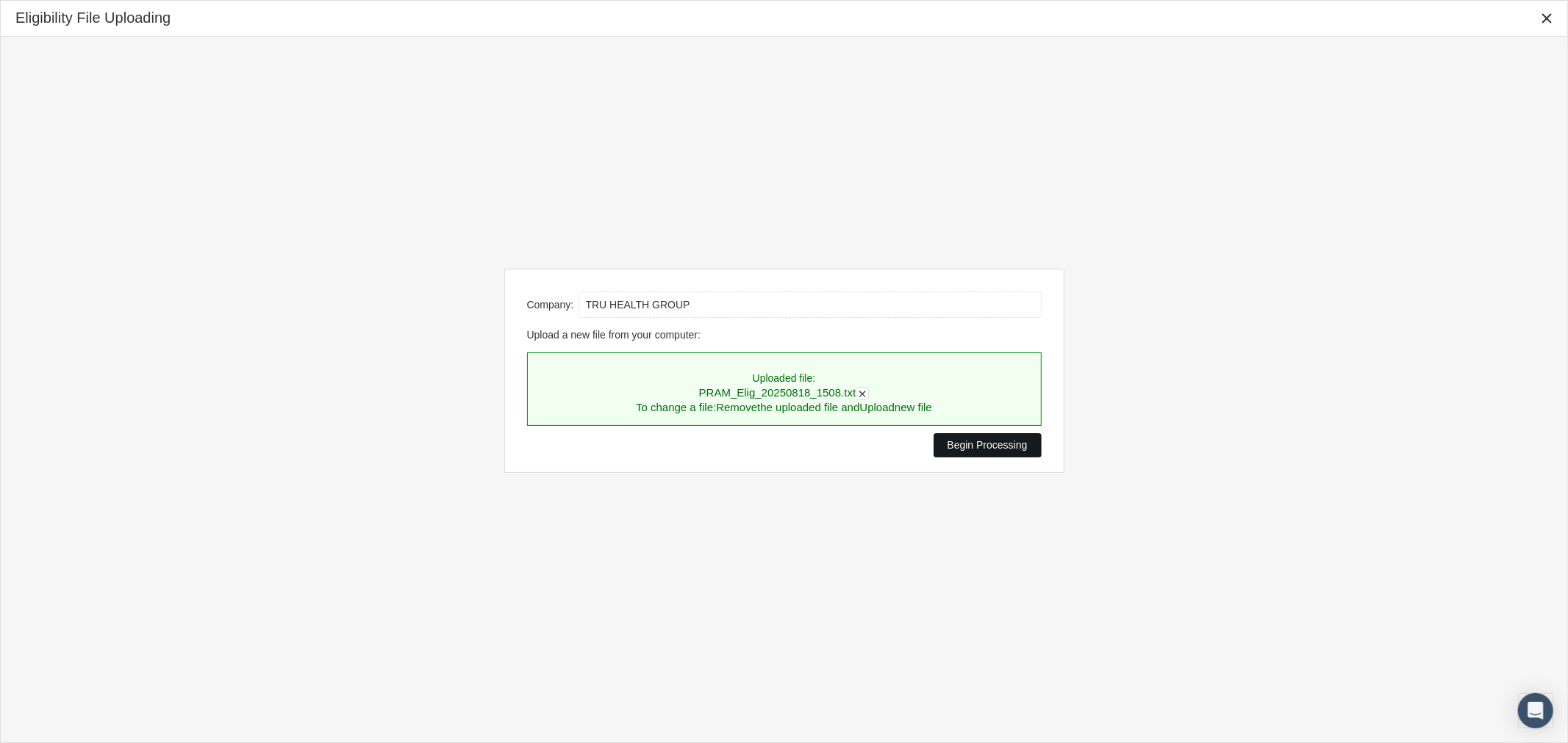
click at [968, 446] on span "Begin Processing" at bounding box center [987, 445] width 80 height 11
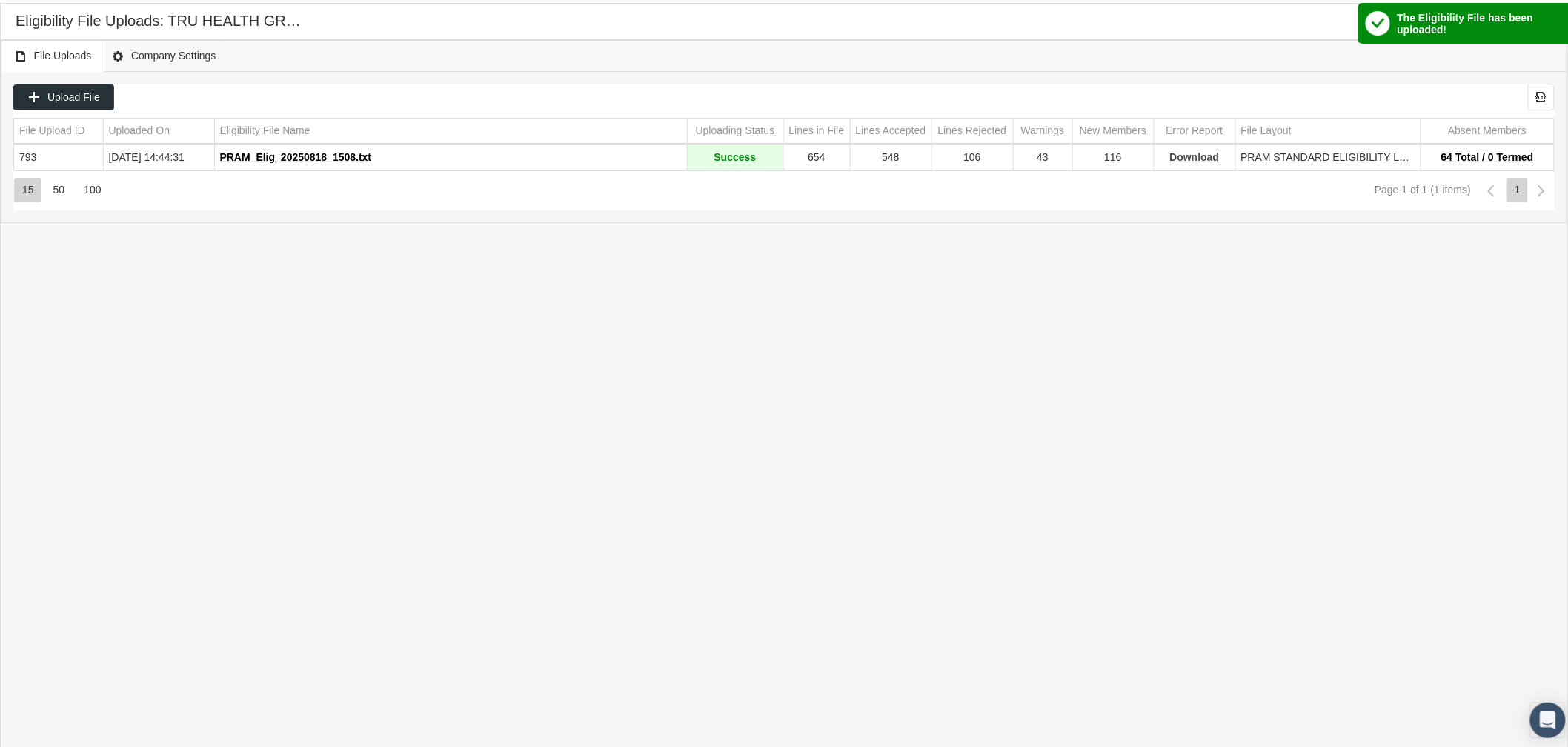
click at [1204, 157] on span "Download" at bounding box center [1195, 154] width 49 height 12
click at [1542, 15] on icon "Close" at bounding box center [1547, 18] width 14 height 14
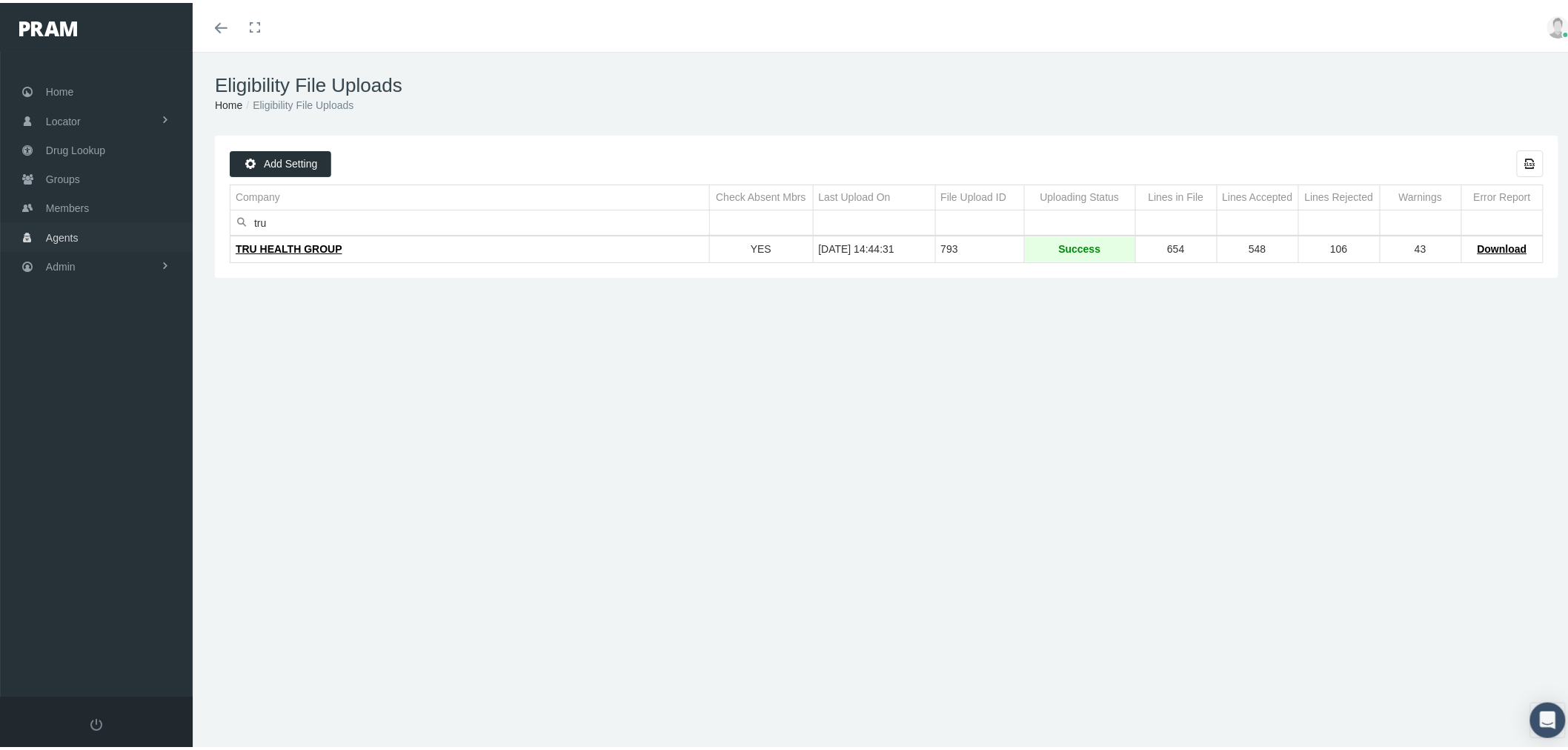
click at [82, 264] on link "Admin" at bounding box center [96, 264] width 193 height 29
click at [108, 449] on span "Companies" at bounding box center [87, 461] width 53 height 25
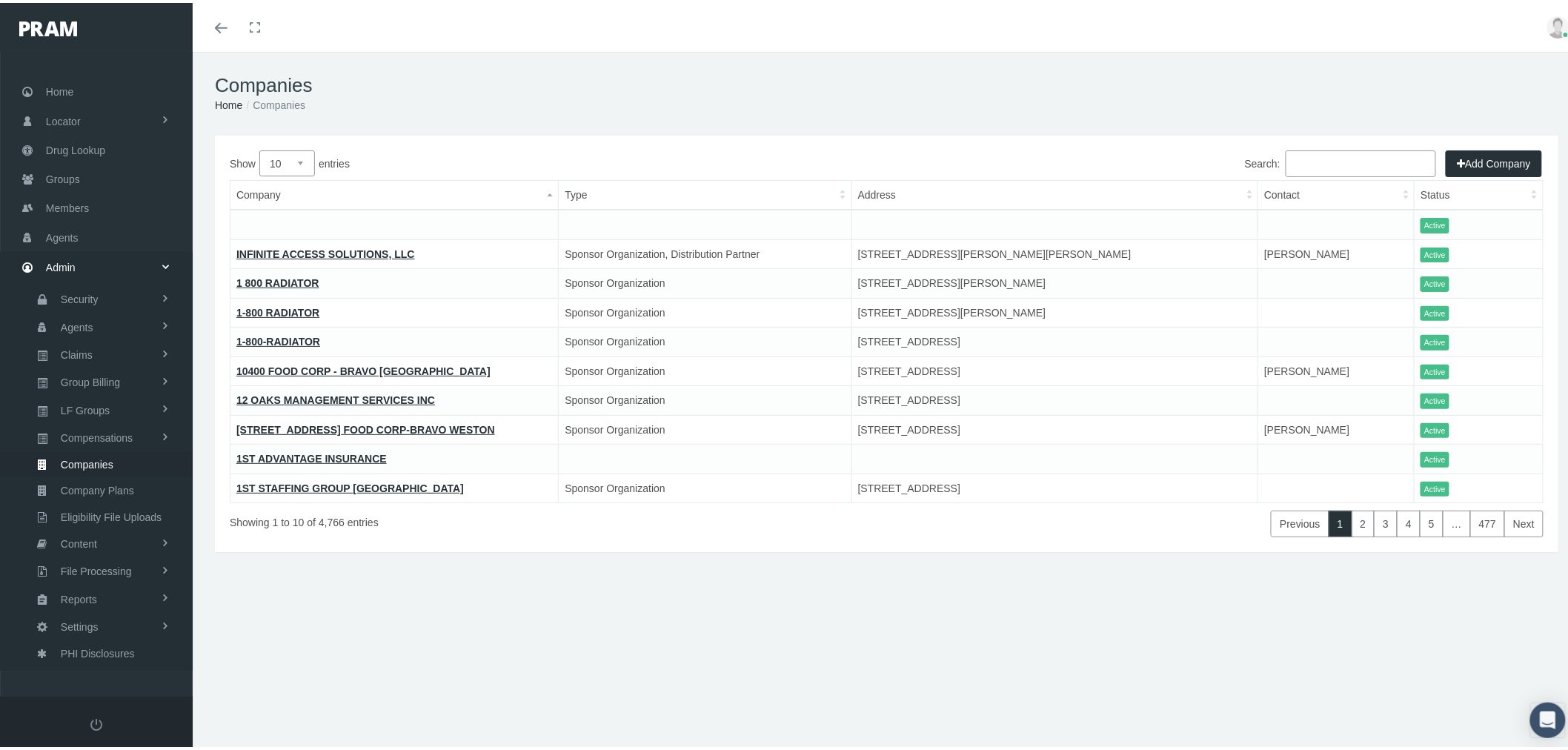
click at [1319, 161] on input "Search:" at bounding box center [1362, 161] width 151 height 27
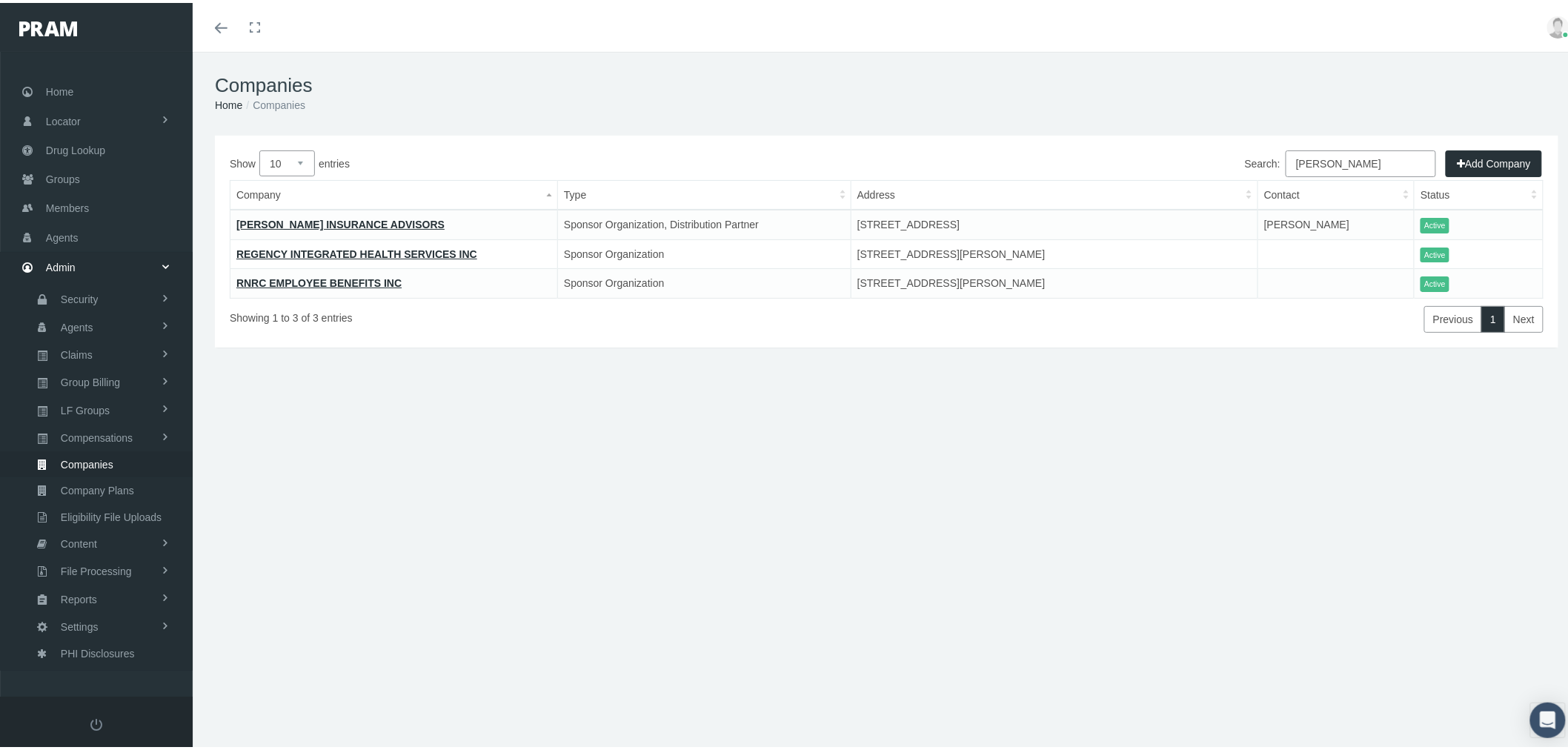
type input "goodwin"
click at [368, 217] on link "GOODWIN INSURANCE ADVISORS" at bounding box center [341, 222] width 208 height 12
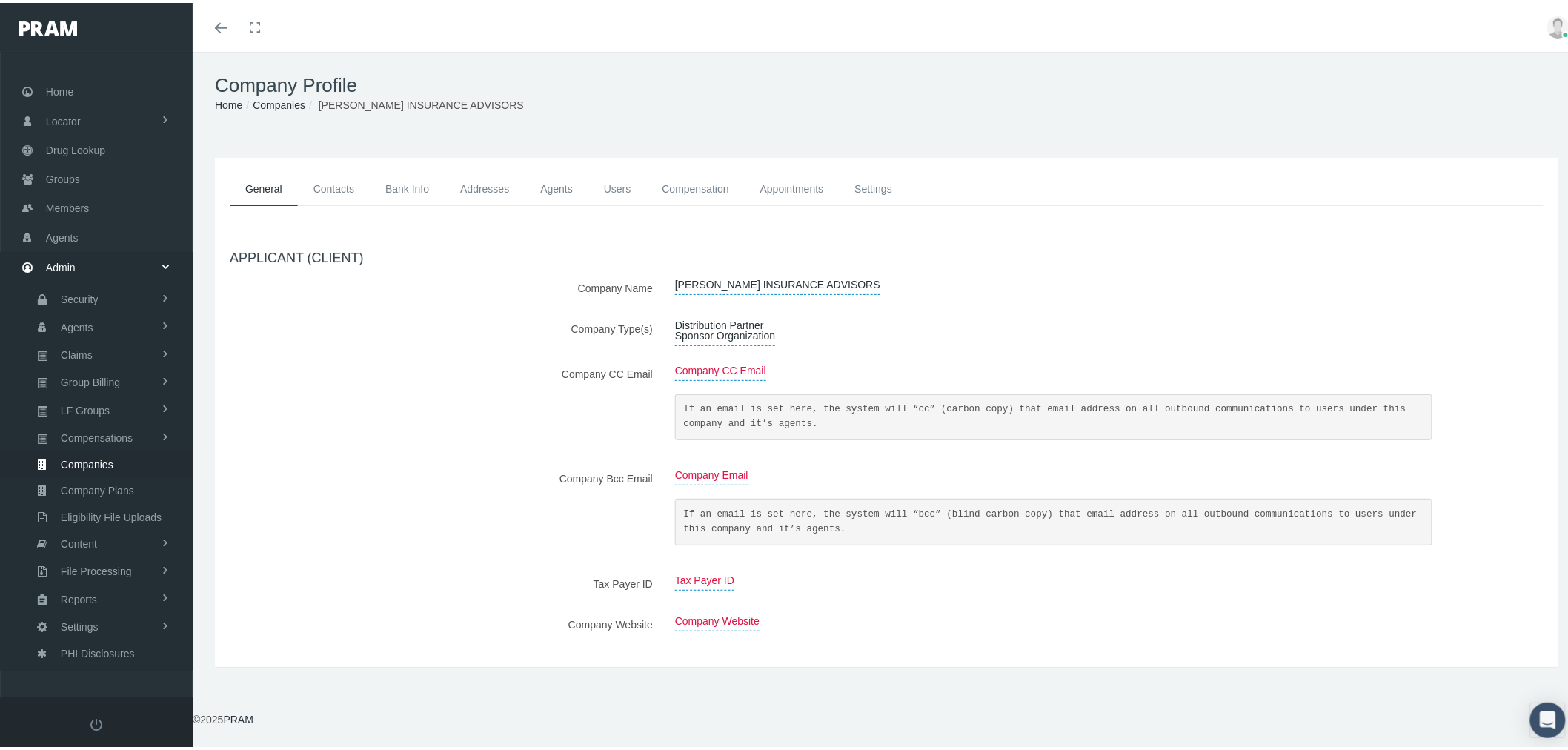
click at [810, 280] on span "[PERSON_NAME] INSURANCE ADVISORS" at bounding box center [778, 282] width 206 height 20
type input "[PERSON_NAME] INSURANCE ADVISORS LLC"
click at [817, 284] on icon "submit" at bounding box center [821, 284] width 9 height 14
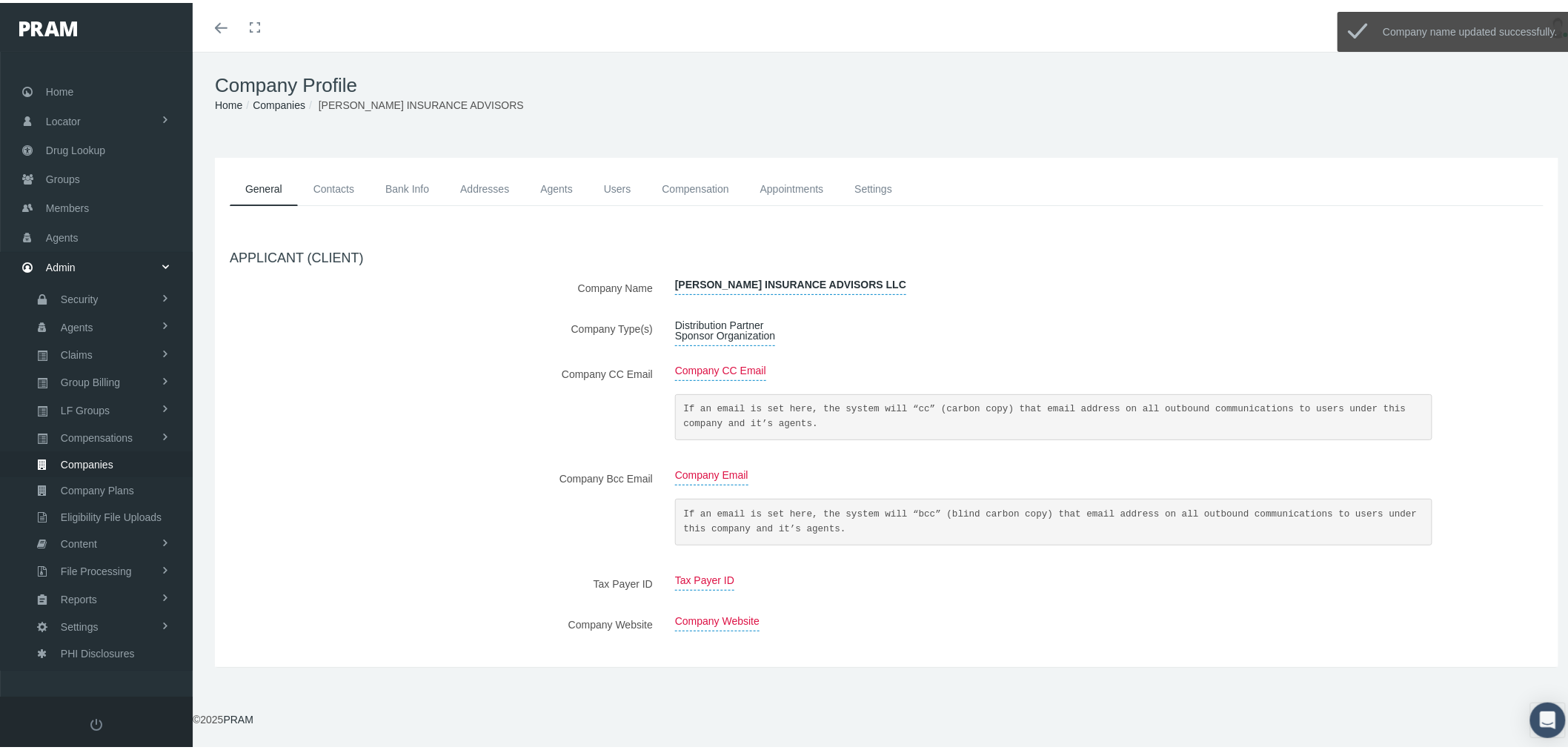
click at [469, 189] on link "Addresses" at bounding box center [484, 186] width 80 height 34
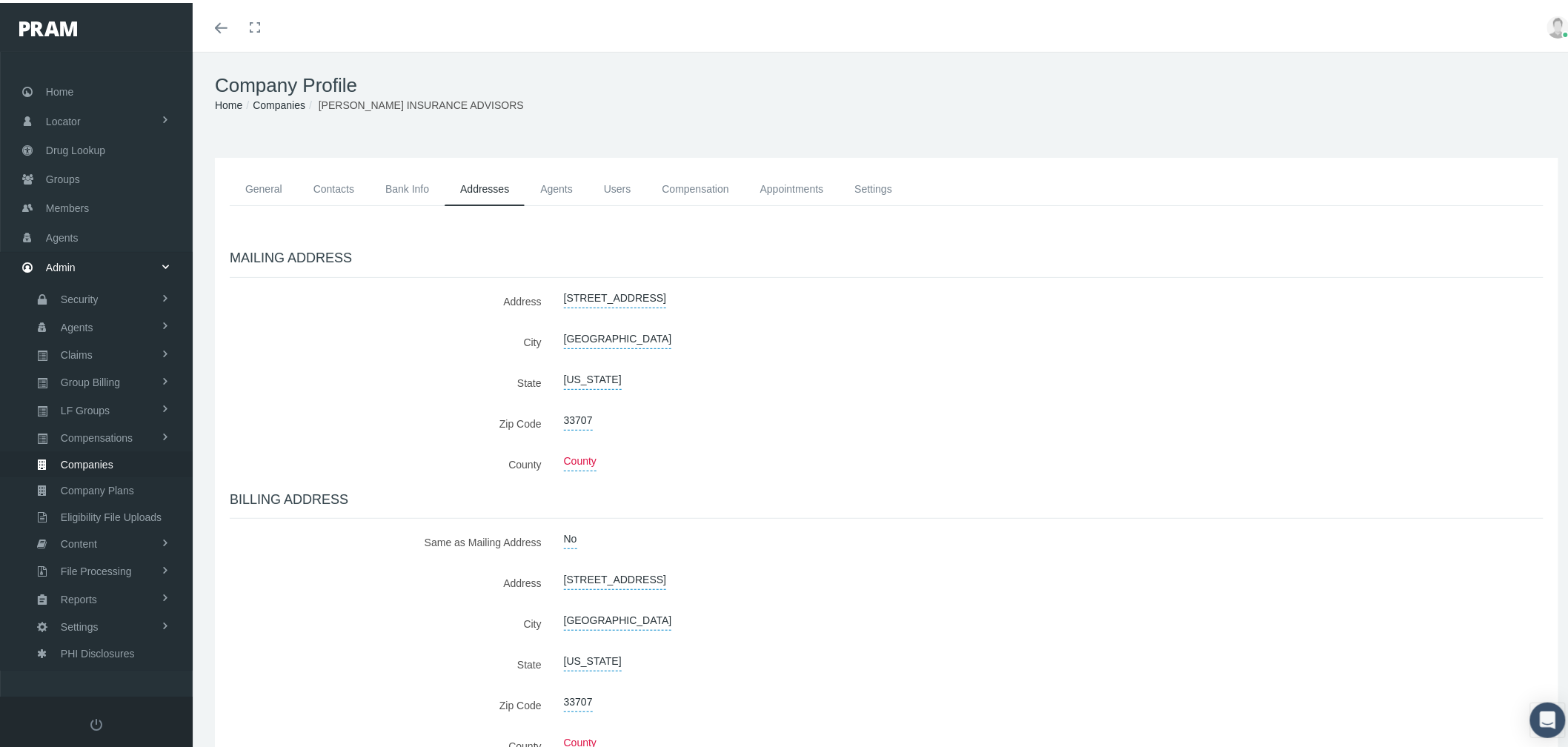
click at [323, 189] on link "Contacts" at bounding box center [334, 186] width 72 height 34
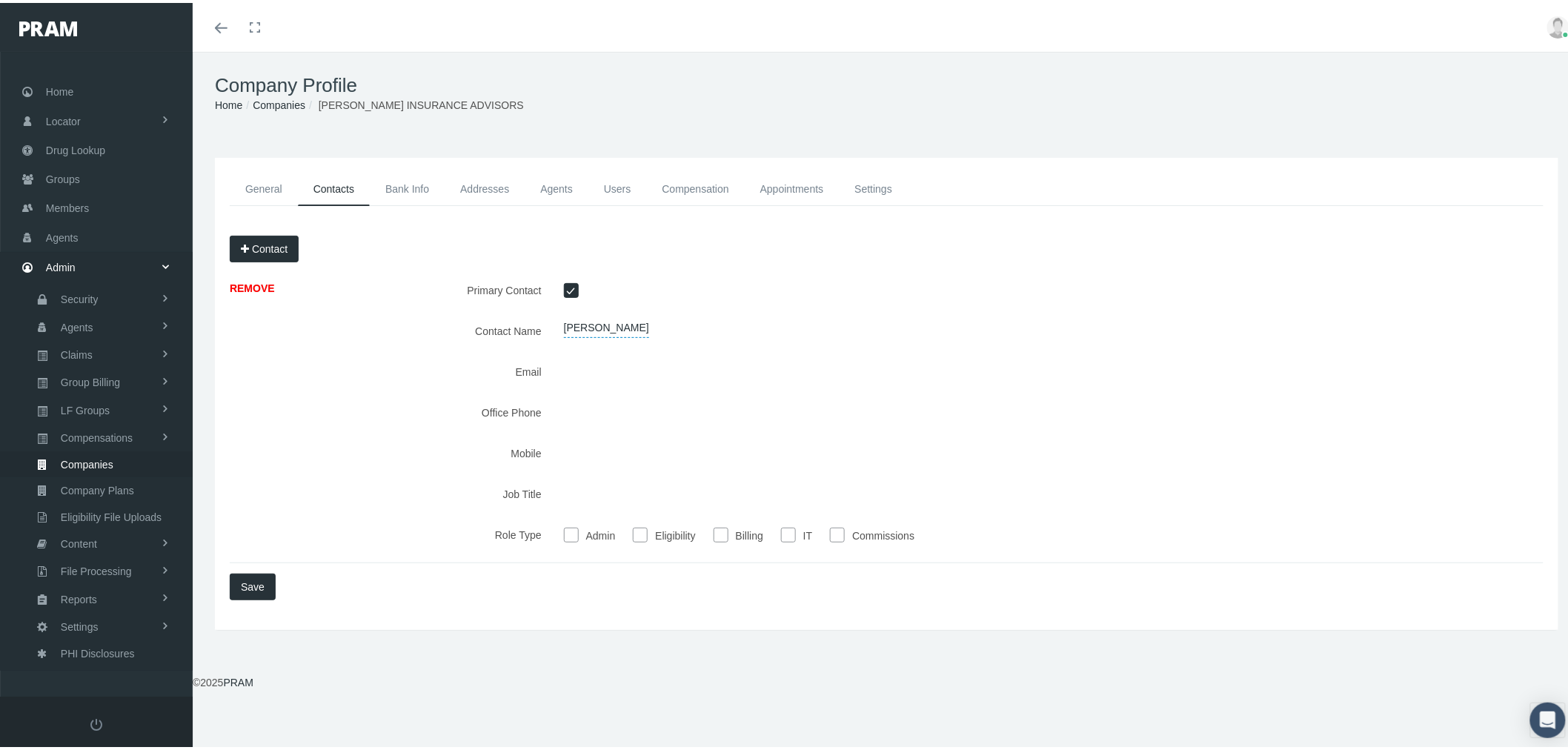
click at [836, 537] on input "Commissions" at bounding box center [837, 531] width 14 height 14
checkbox input "true"
click at [261, 569] on div "Contact REMOVE Primary Contact Contact Name Email IT" at bounding box center [887, 422] width 1336 height 379
click at [258, 582] on button "Save" at bounding box center [253, 584] width 46 height 27
click at [402, 183] on link "Bank Info" at bounding box center [407, 186] width 75 height 34
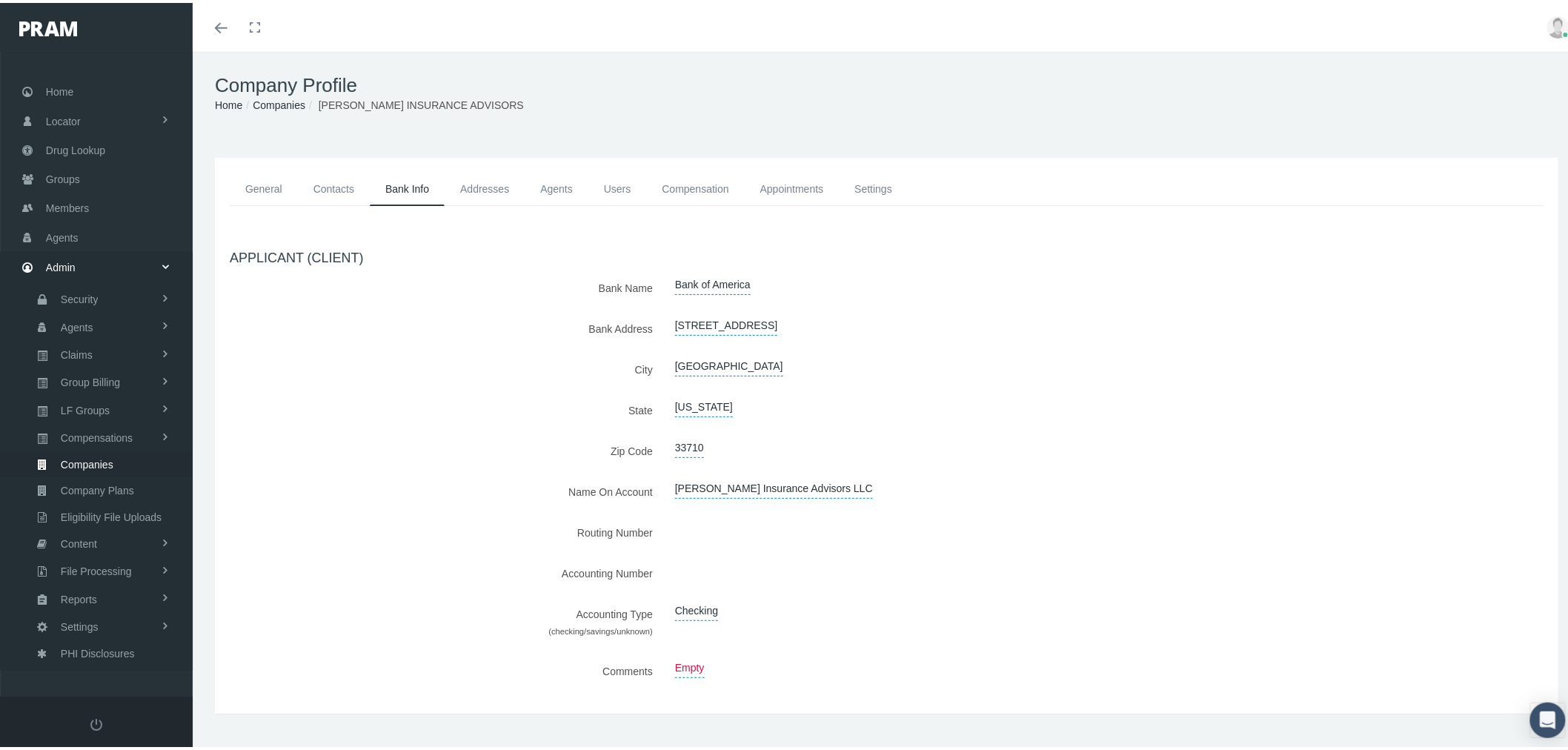
click at [472, 187] on link "Addresses" at bounding box center [484, 186] width 80 height 34
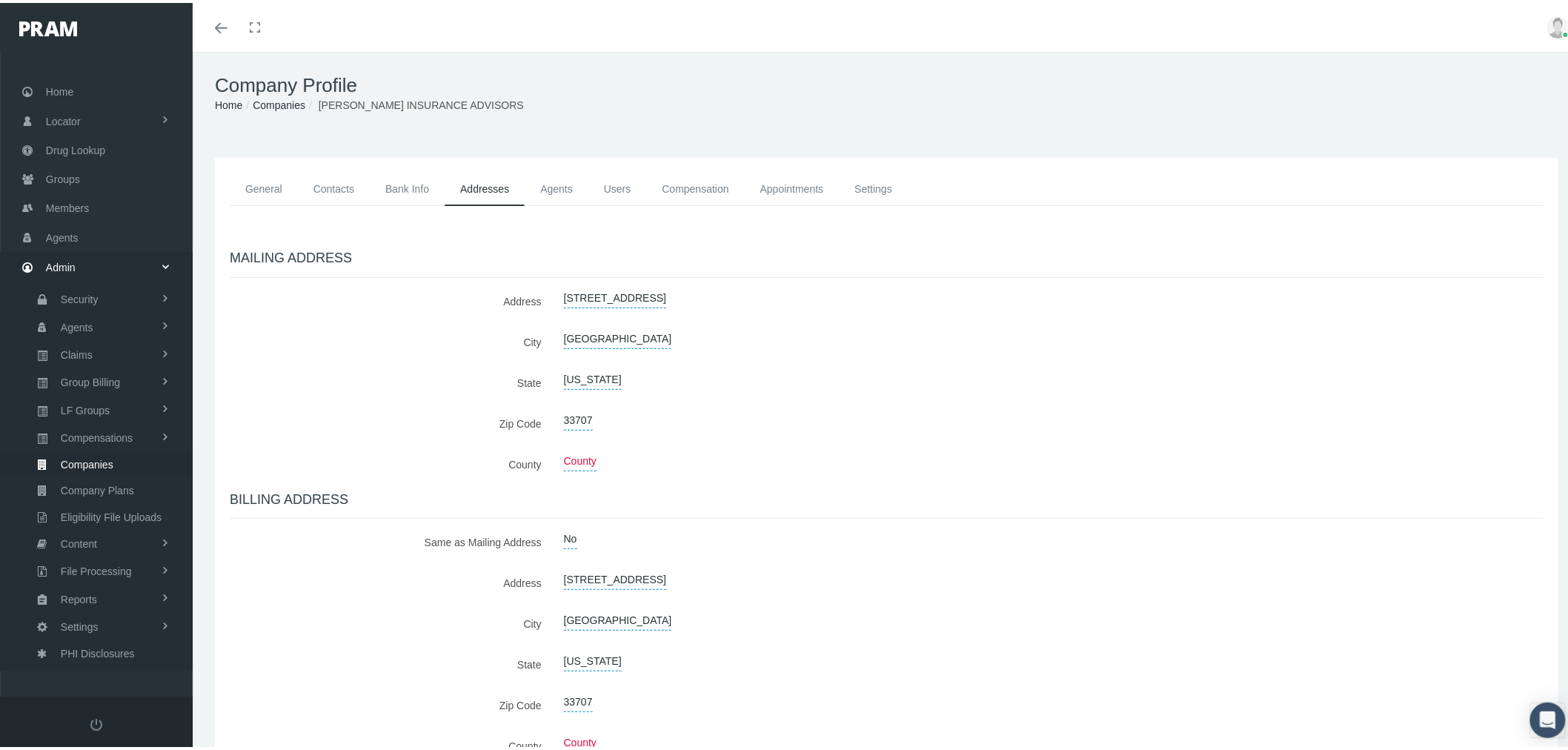
click at [564, 190] on link "Agents" at bounding box center [557, 186] width 64 height 34
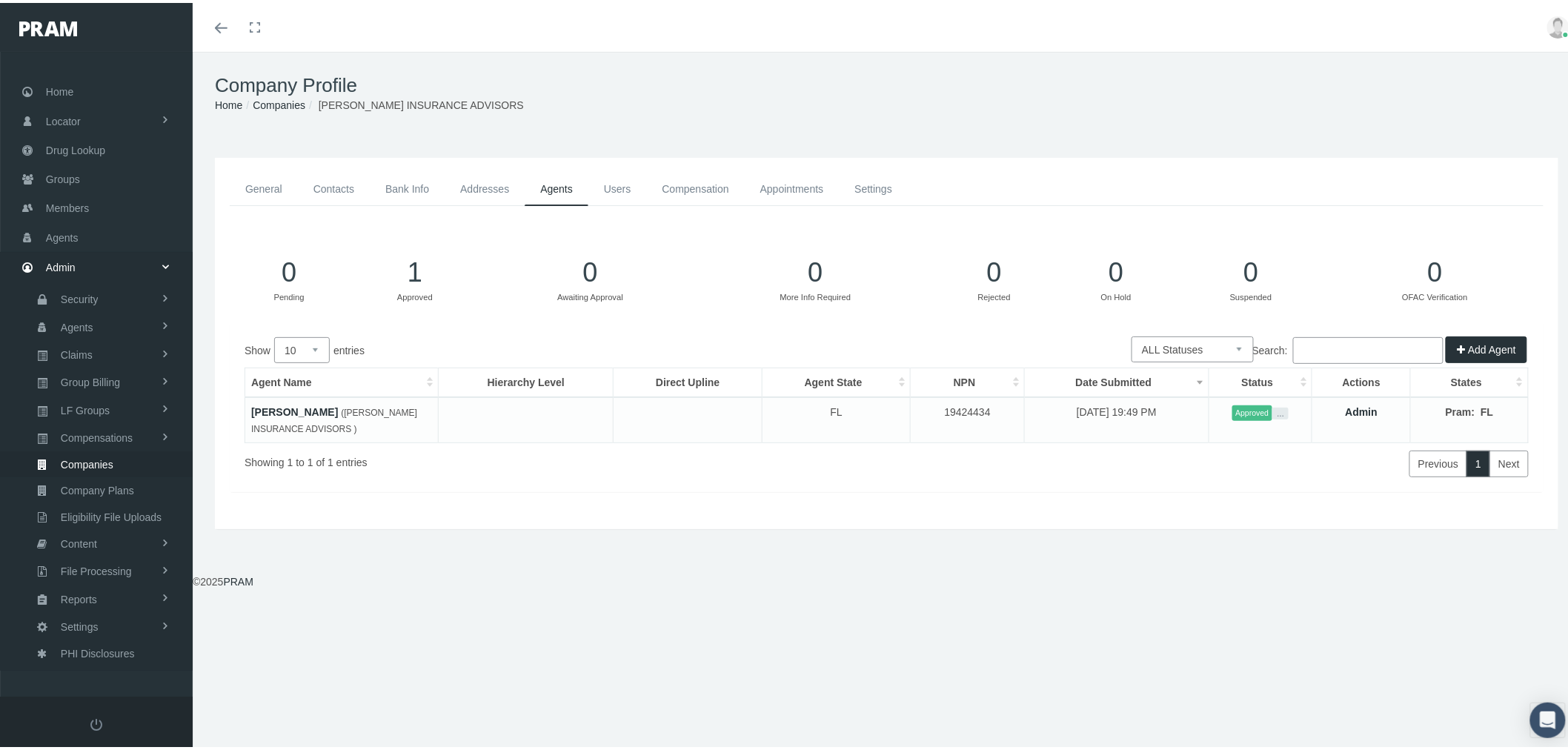
click at [631, 189] on link "Users" at bounding box center [618, 186] width 59 height 34
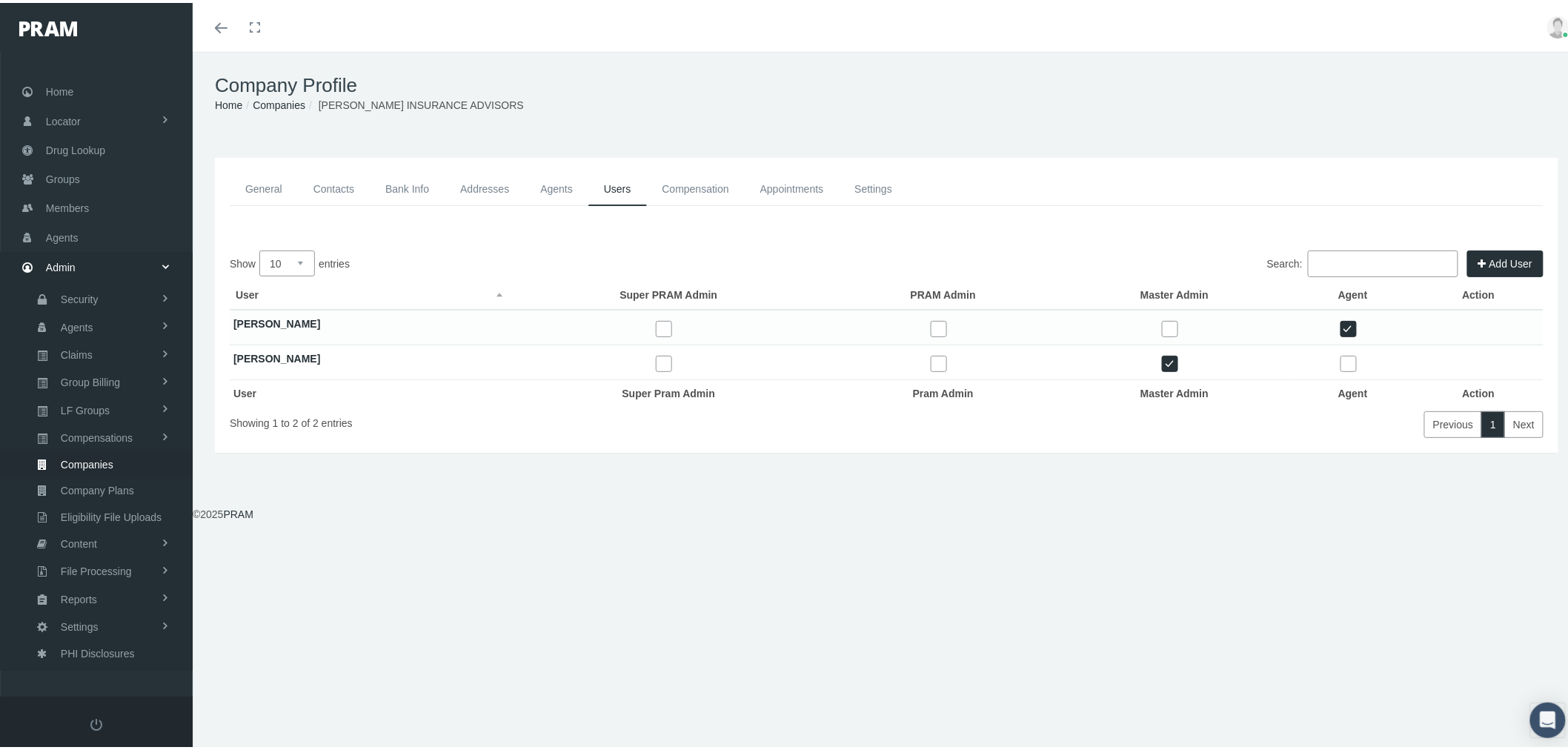
click at [702, 190] on link "Compensation" at bounding box center [696, 186] width 97 height 34
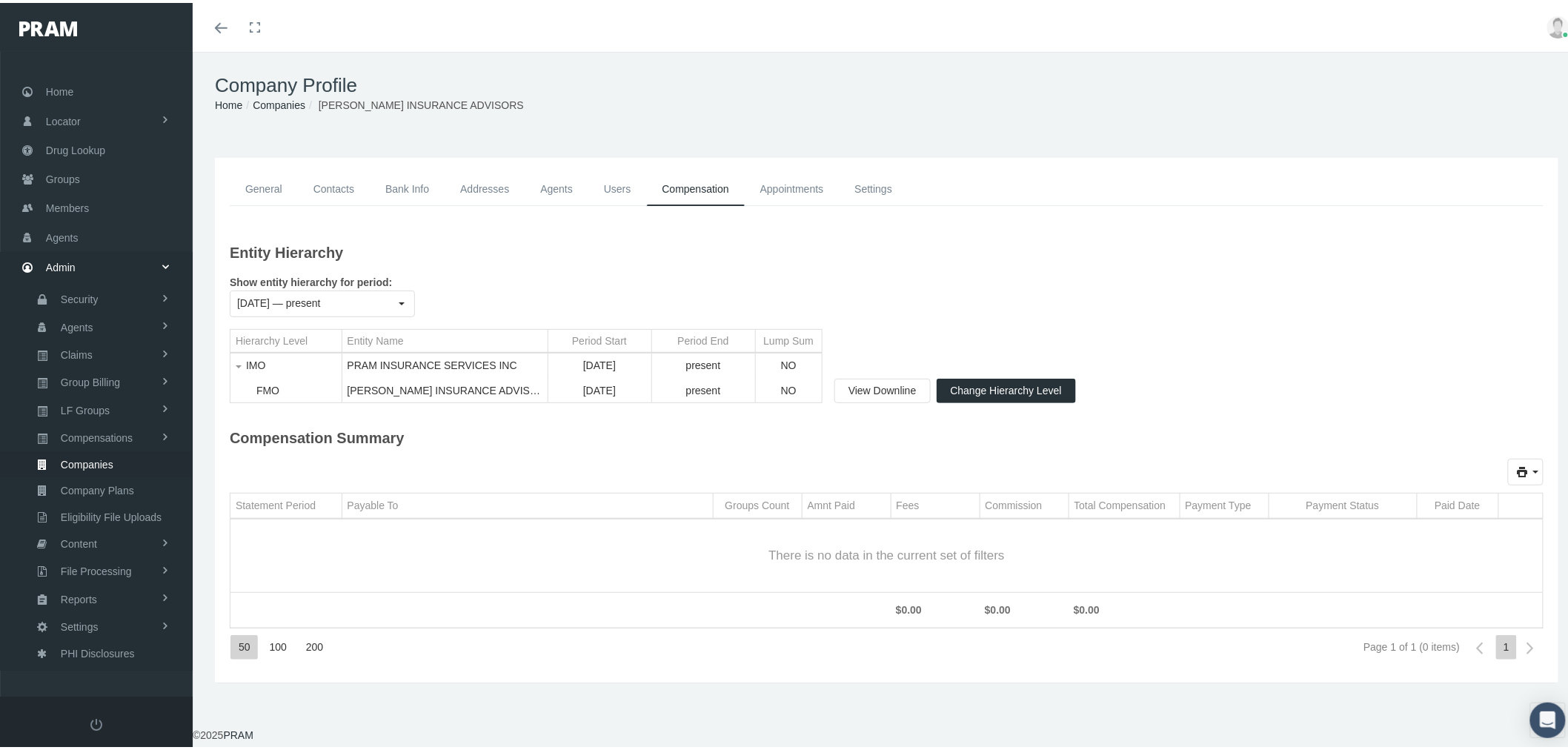
click at [816, 186] on link "Appointments" at bounding box center [792, 186] width 95 height 34
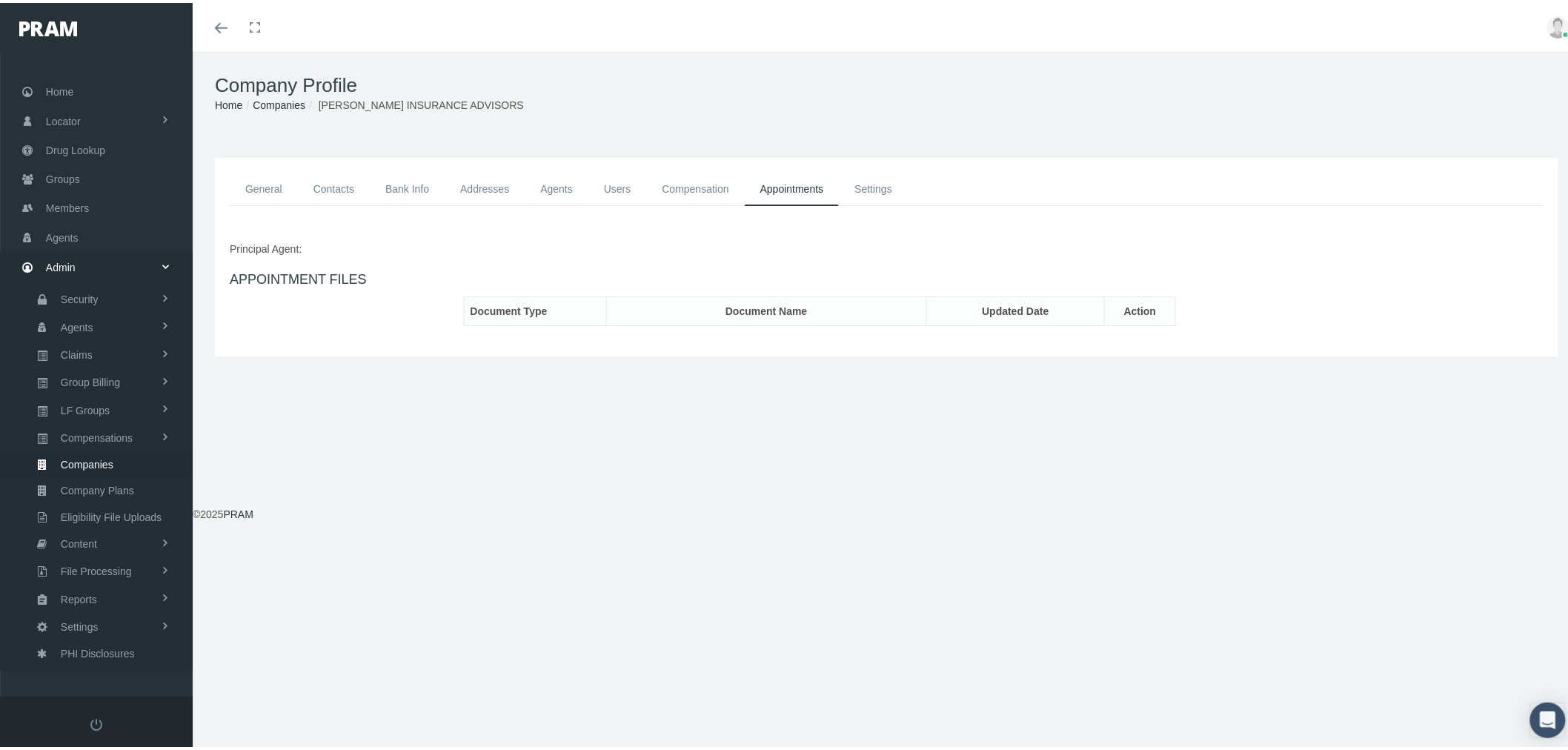
click at [873, 190] on link "Settings" at bounding box center [873, 186] width 69 height 34
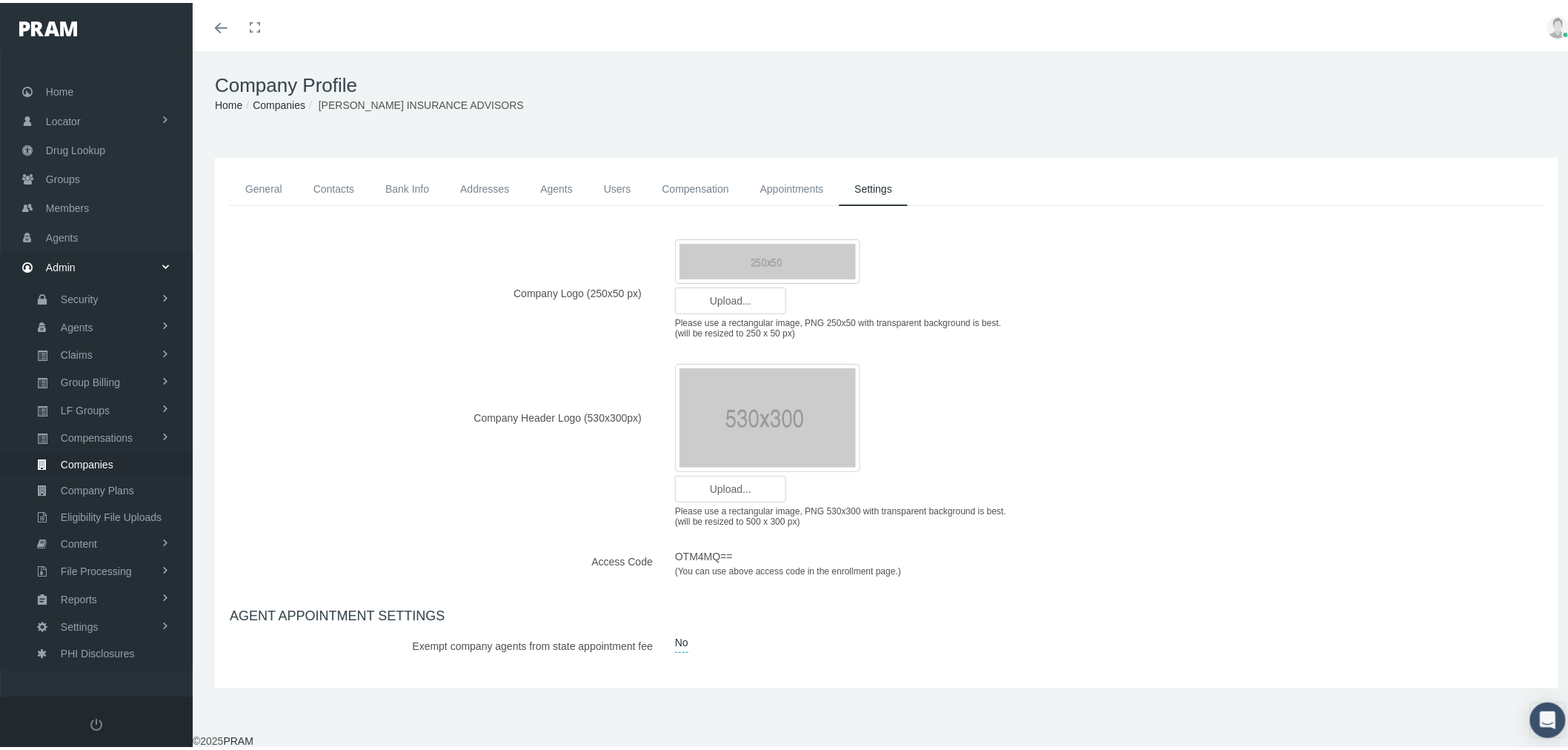
click at [269, 186] on link "General" at bounding box center [263, 186] width 69 height 34
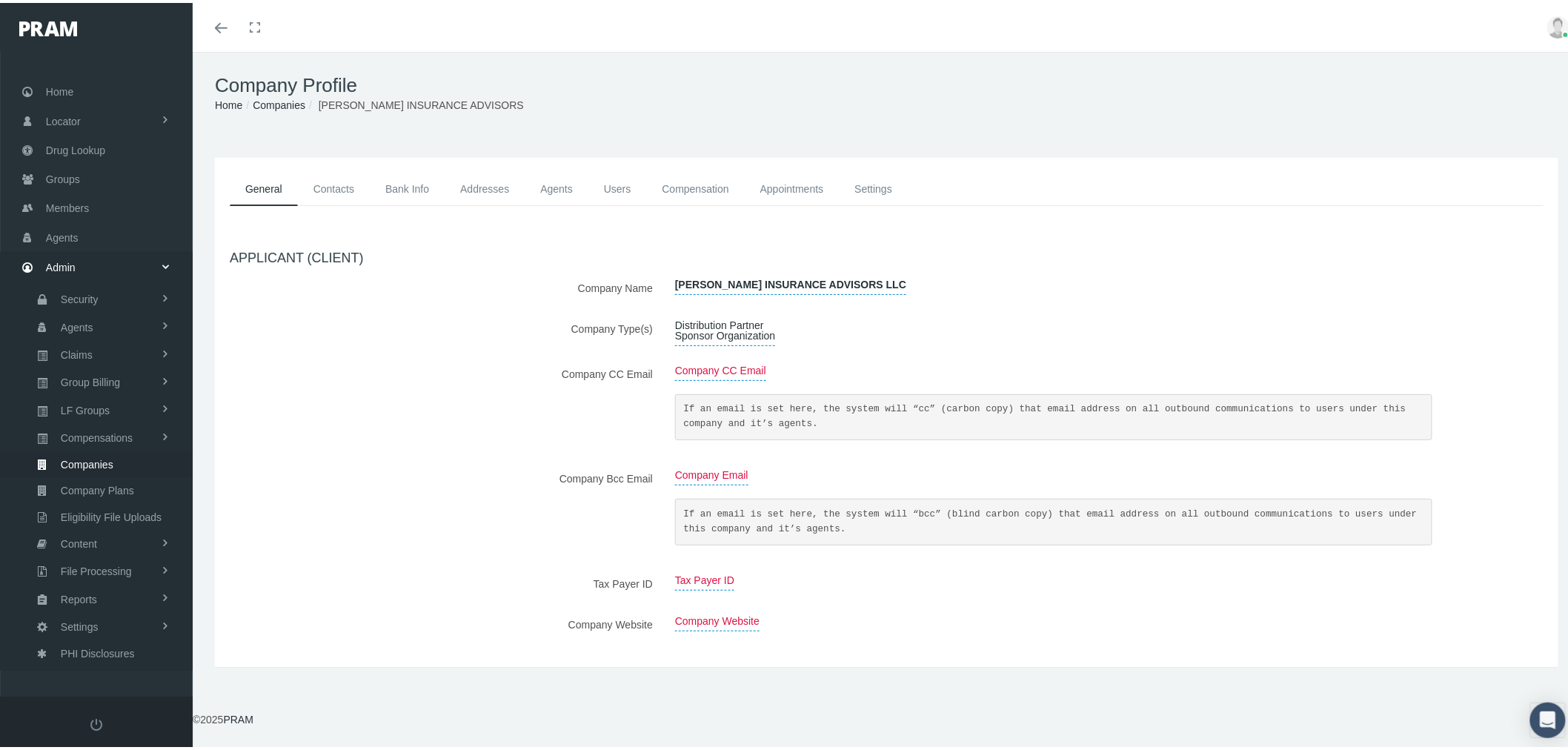
click at [562, 188] on link "Agents" at bounding box center [557, 186] width 64 height 34
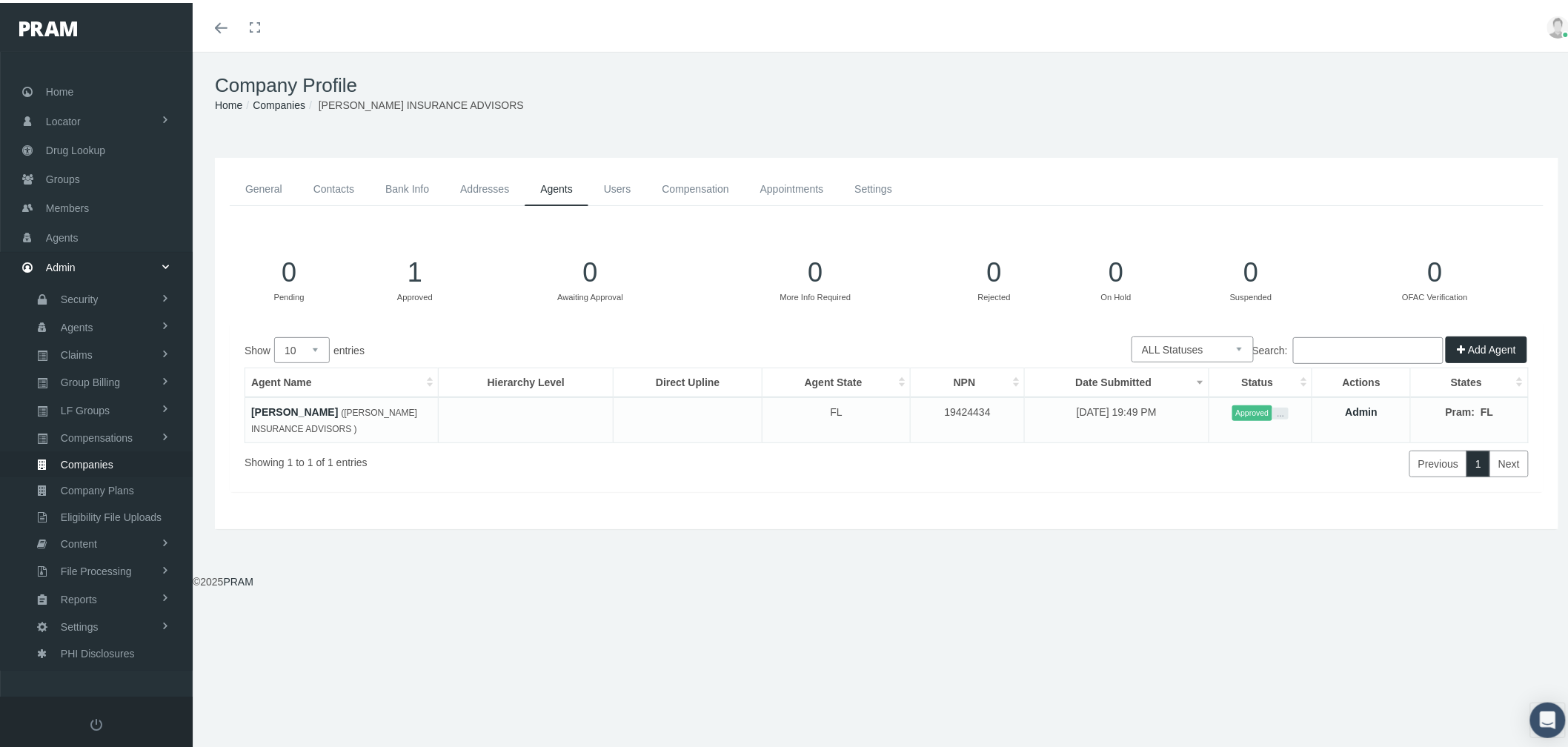
click at [245, 190] on link "General" at bounding box center [263, 186] width 69 height 34
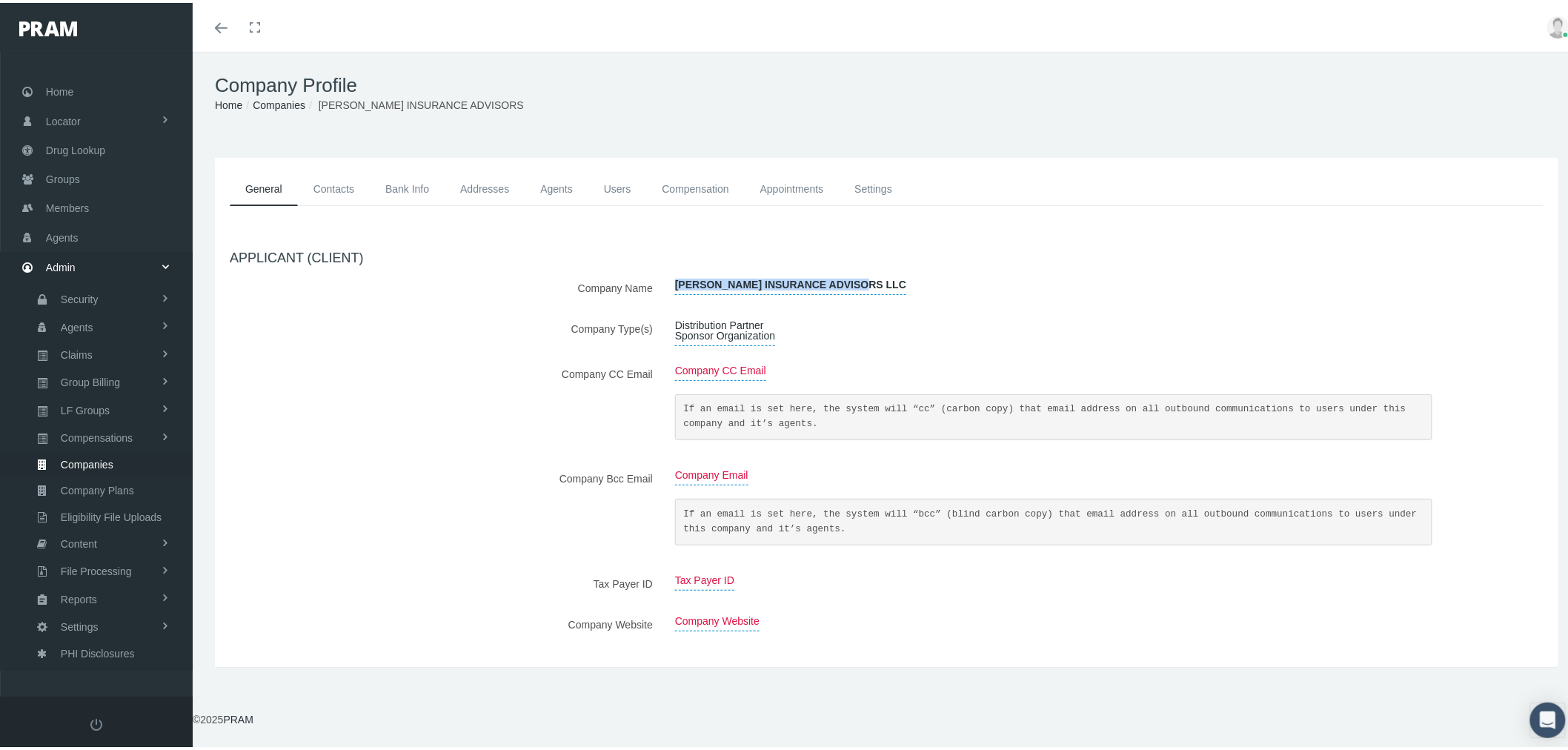
drag, startPoint x: 794, startPoint y: 278, endPoint x: 670, endPoint y: 277, distance: 124.0
click at [670, 277] on div "[PERSON_NAME] INSURANCE ADVISORS LLC" at bounding box center [1054, 285] width 780 height 26
copy span "[PERSON_NAME] INSURANCE ADVISORS LLC"
click at [1087, 19] on div "Toggle menubar Toggle fullscreen Profile Logout" at bounding box center [887, 24] width 1366 height 49
click at [545, 185] on link "Agents" at bounding box center [557, 186] width 64 height 34
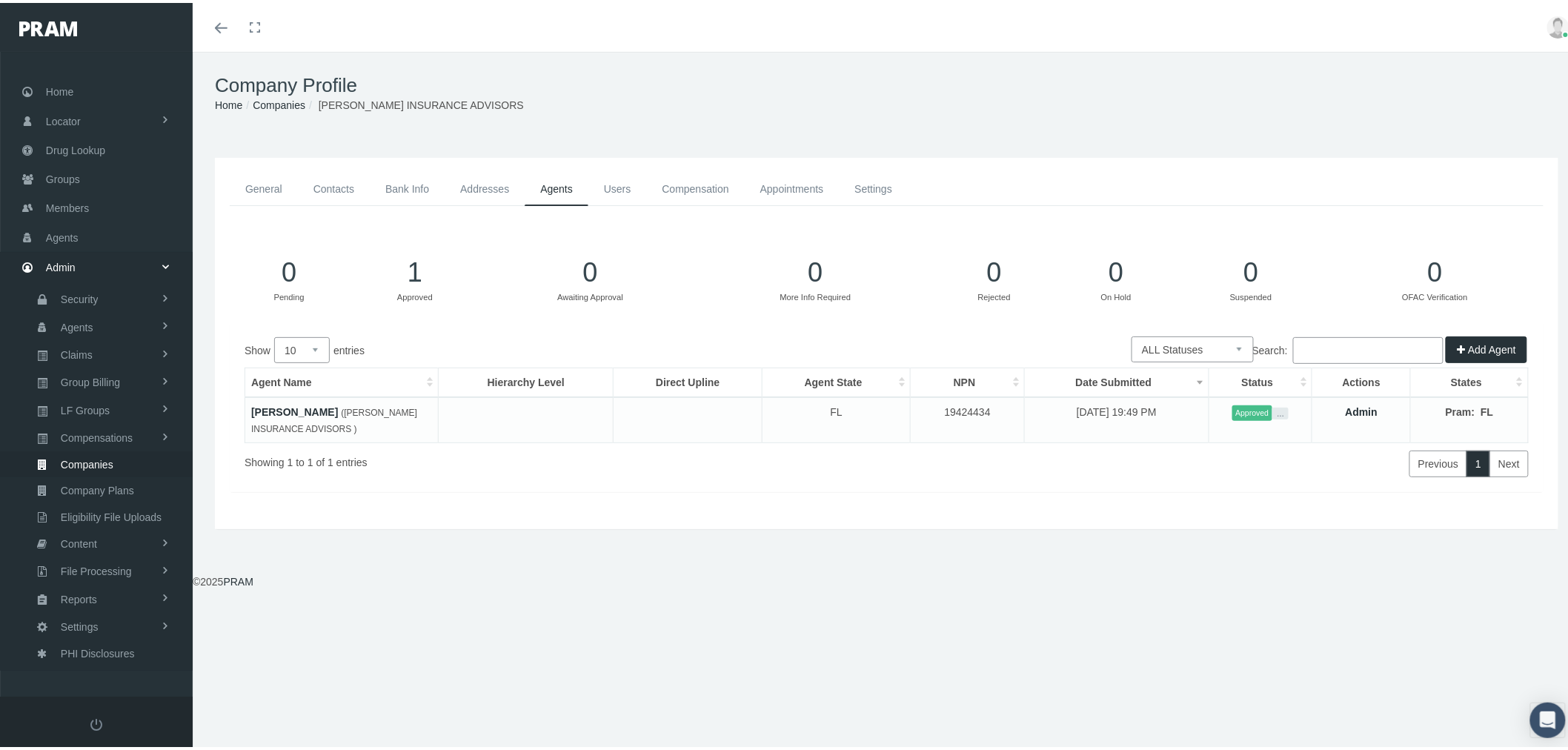
click at [1364, 410] on link "Admin" at bounding box center [1362, 409] width 33 height 12
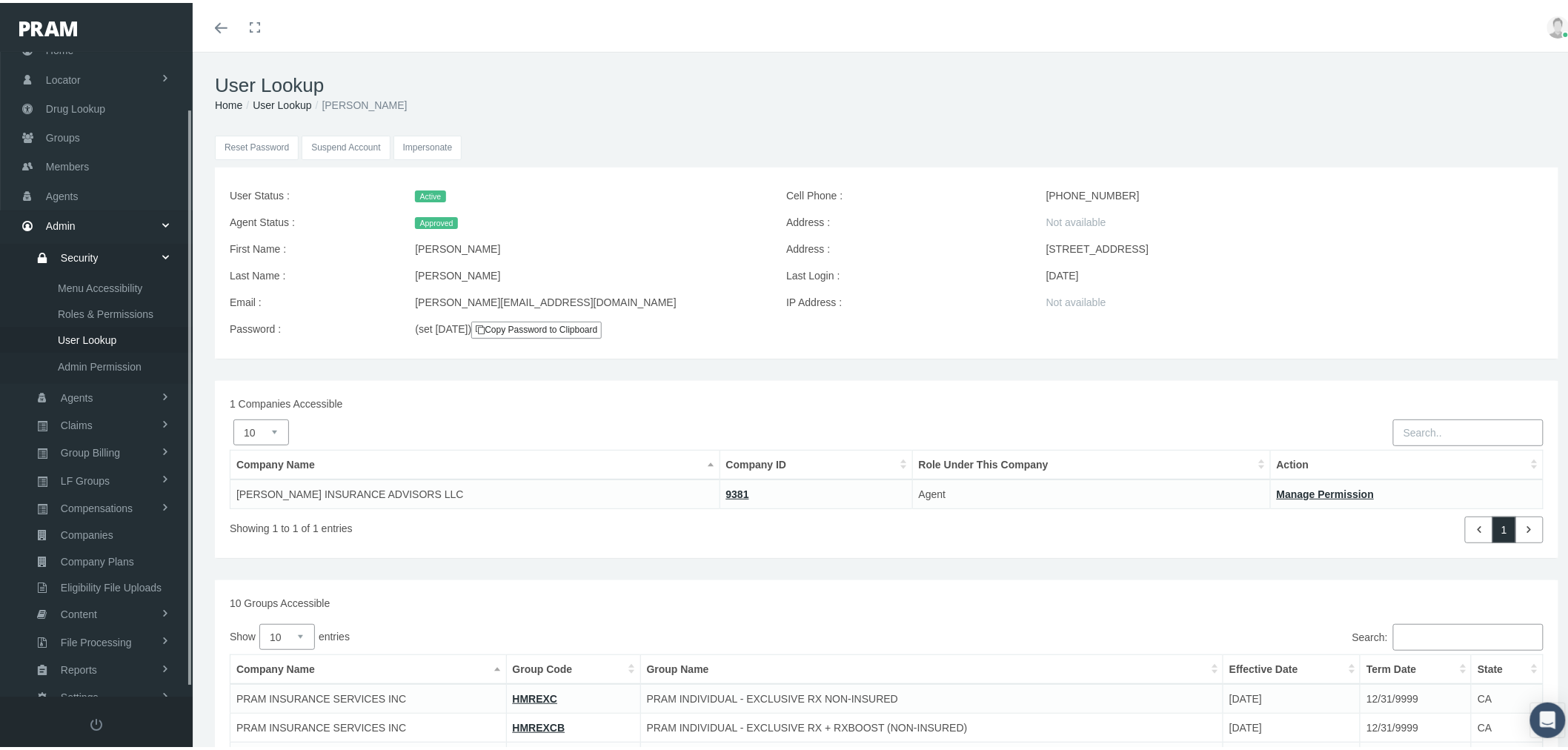
scroll to position [72, 0]
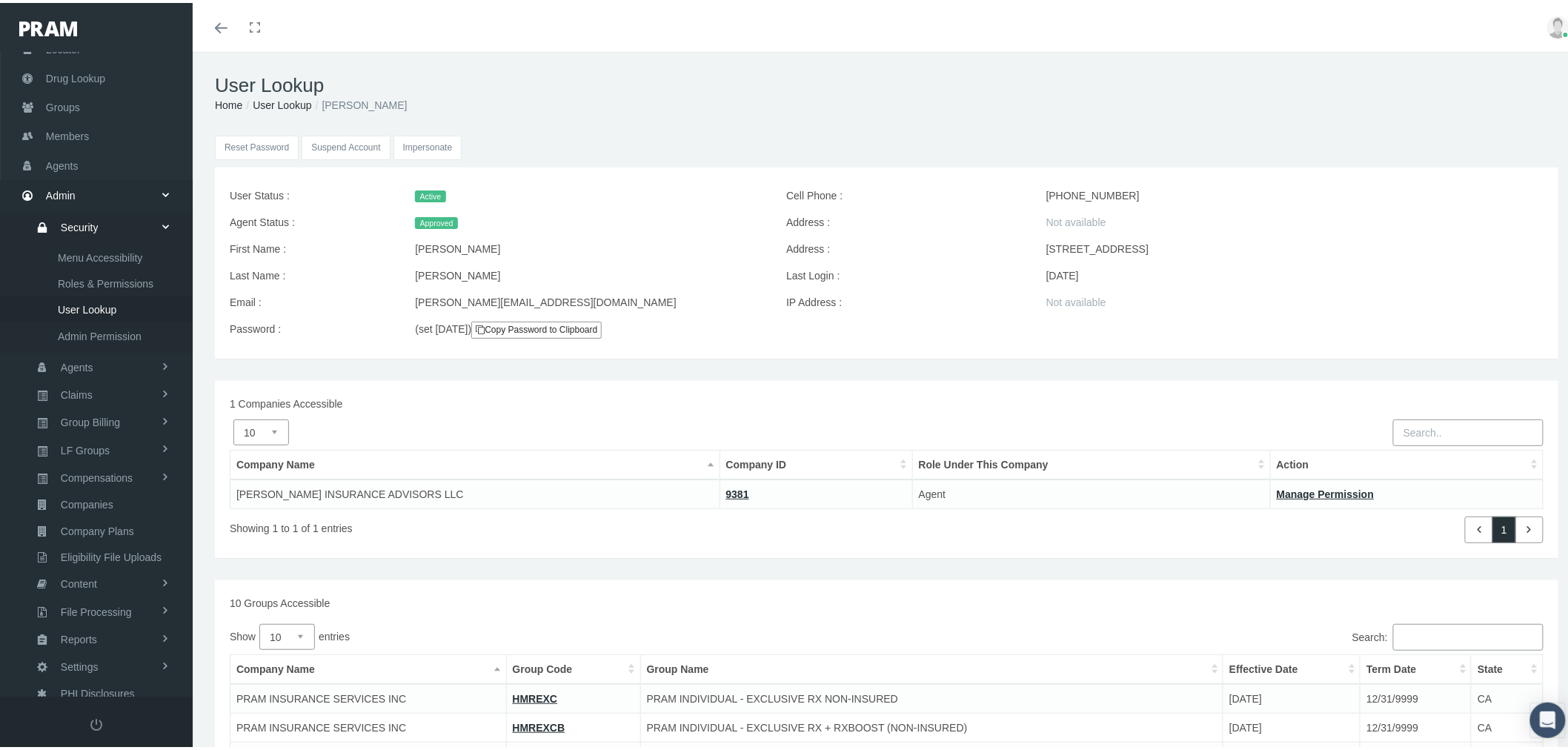
click at [433, 146] on input "Impersonate" at bounding box center [427, 145] width 69 height 24
